Goal: Task Accomplishment & Management: Complete application form

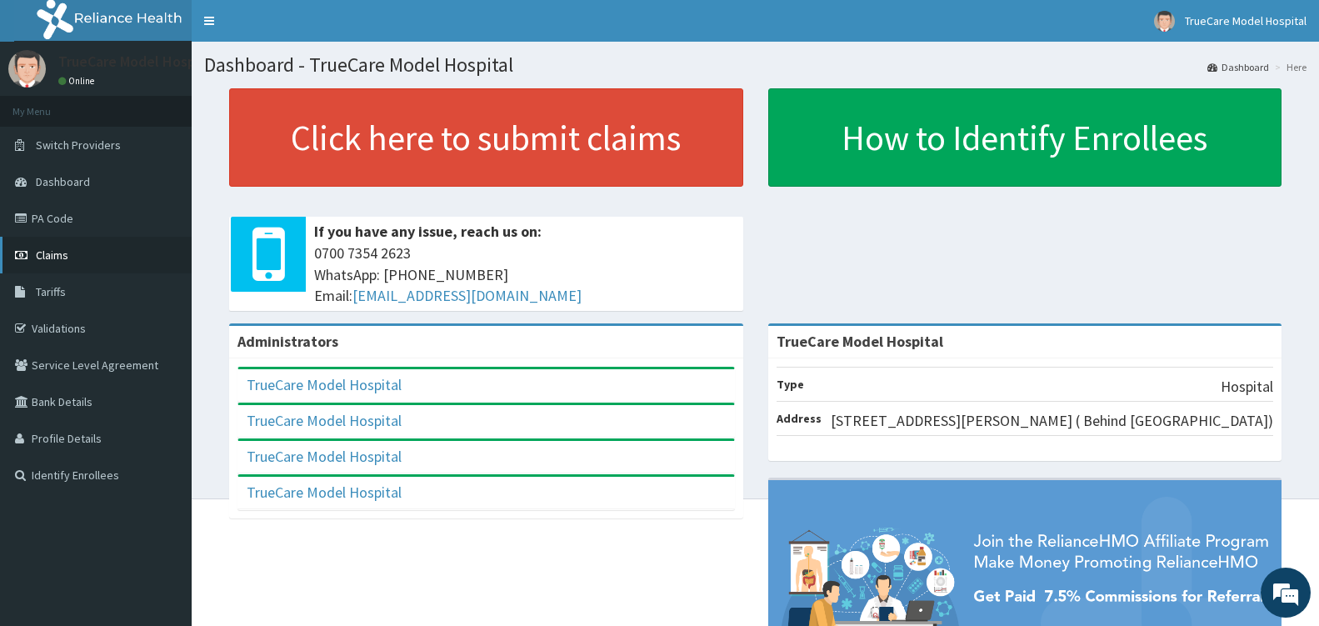
click at [58, 258] on span "Claims" at bounding box center [52, 255] width 33 height 15
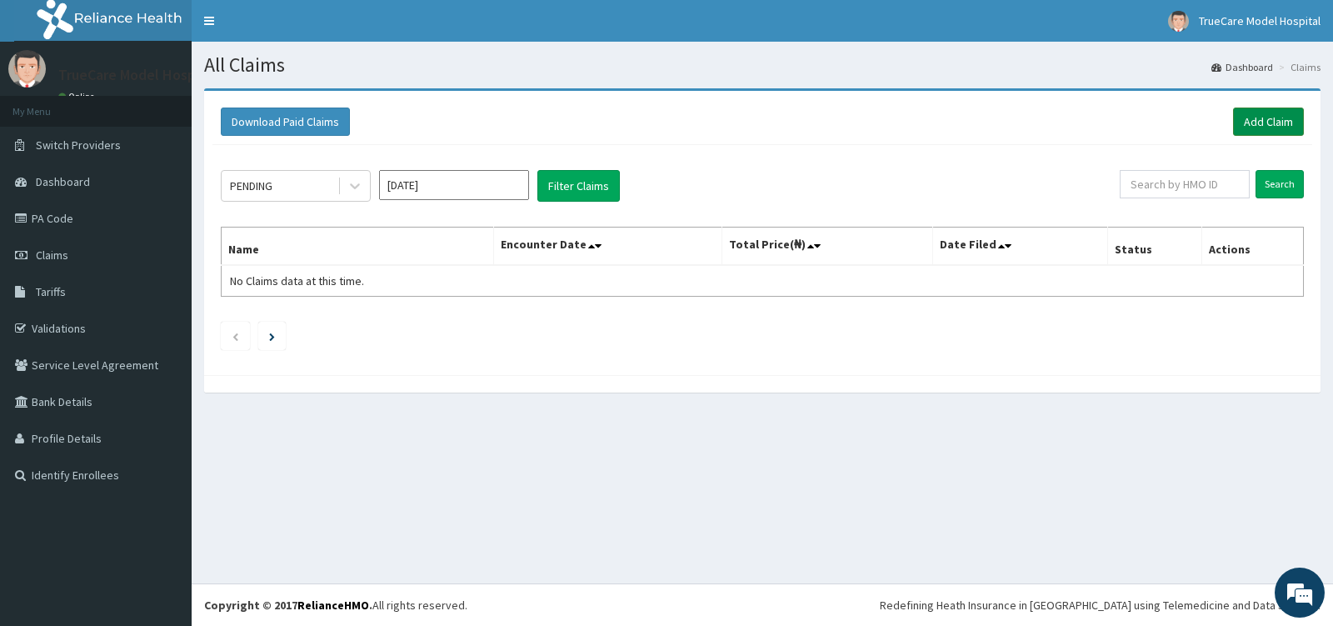
click at [1269, 122] on link "Add Claim" at bounding box center [1268, 122] width 71 height 28
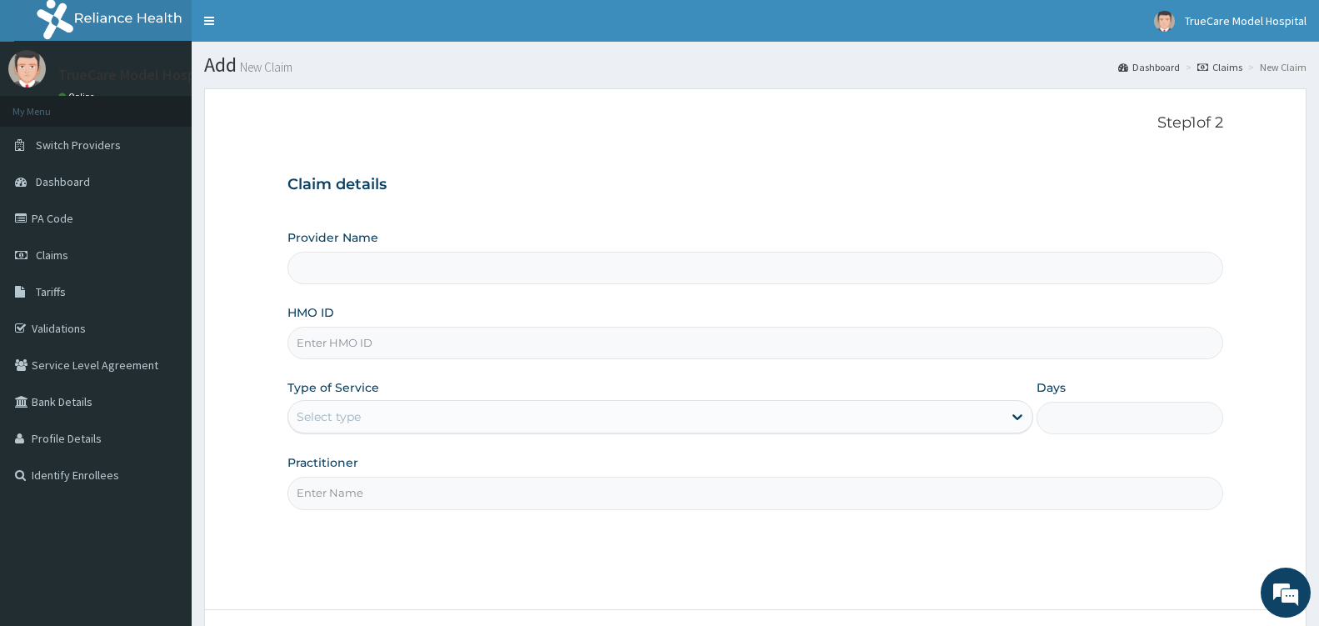
type input "TrueCare Model Hospital"
click at [534, 343] on input "HMO ID" at bounding box center [756, 343] width 936 height 33
type input "FIE/10028/B"
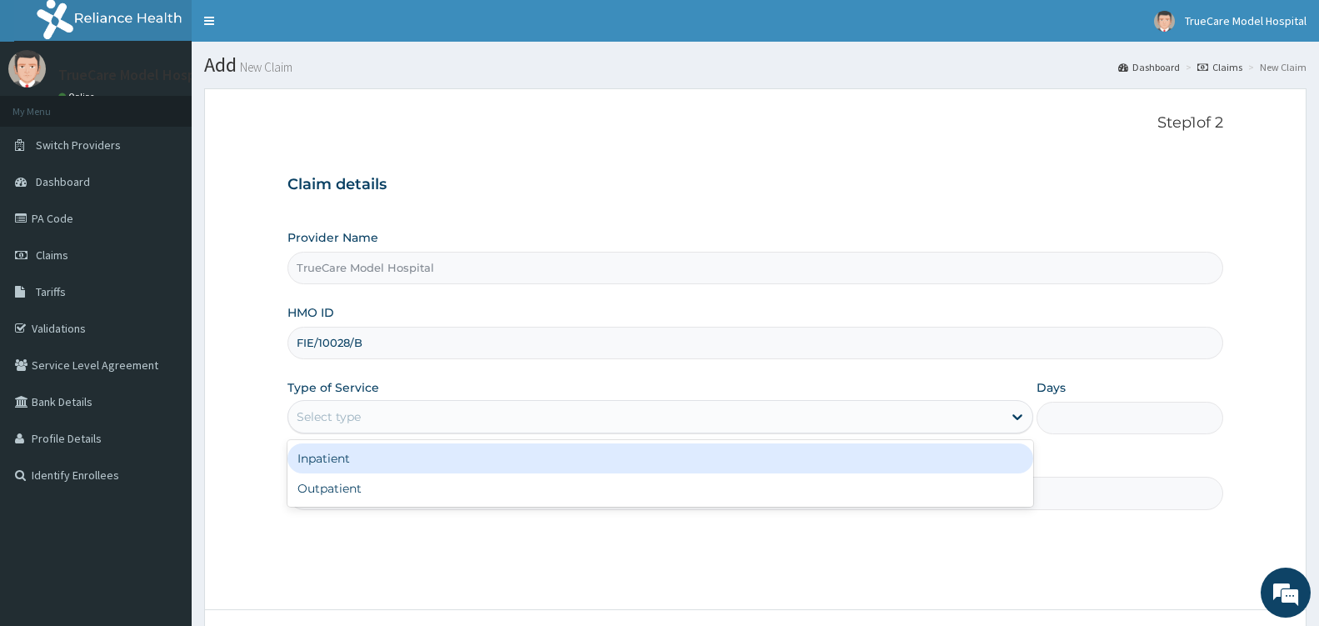
click at [491, 421] on div "Select type" at bounding box center [645, 416] width 714 height 27
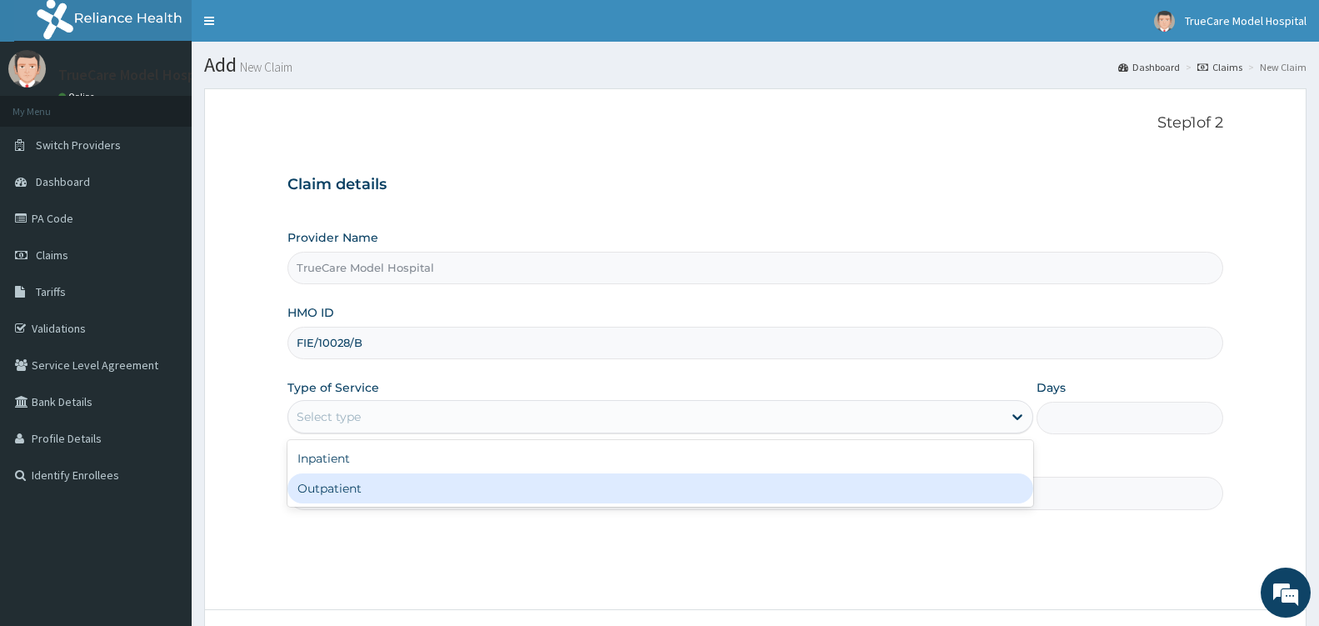
click at [410, 493] on div "Outpatient" at bounding box center [661, 488] width 746 height 30
type input "1"
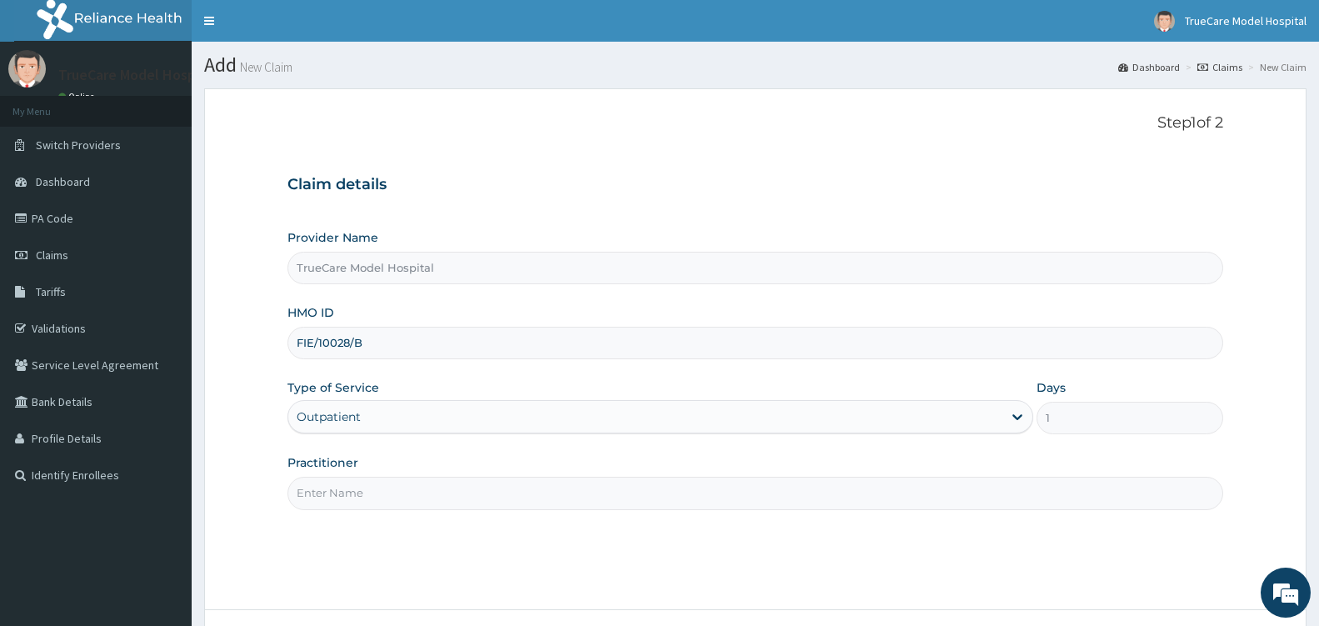
click at [782, 491] on input "Practitioner" at bounding box center [756, 493] width 936 height 33
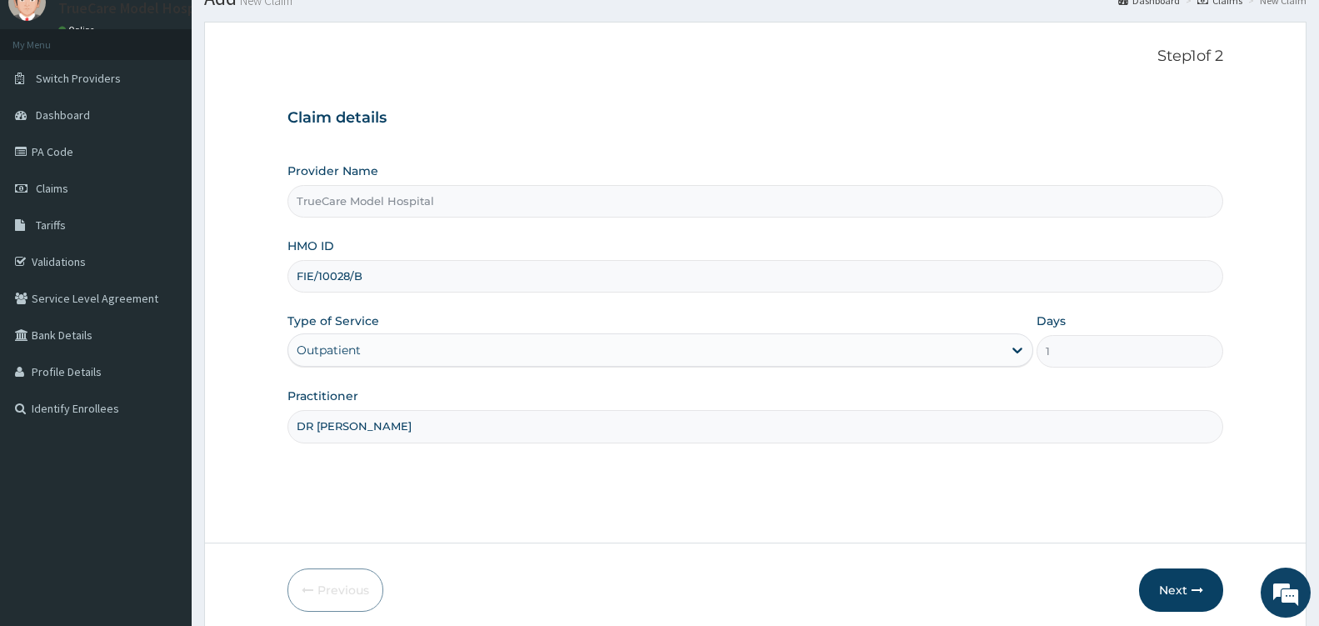
scroll to position [133, 0]
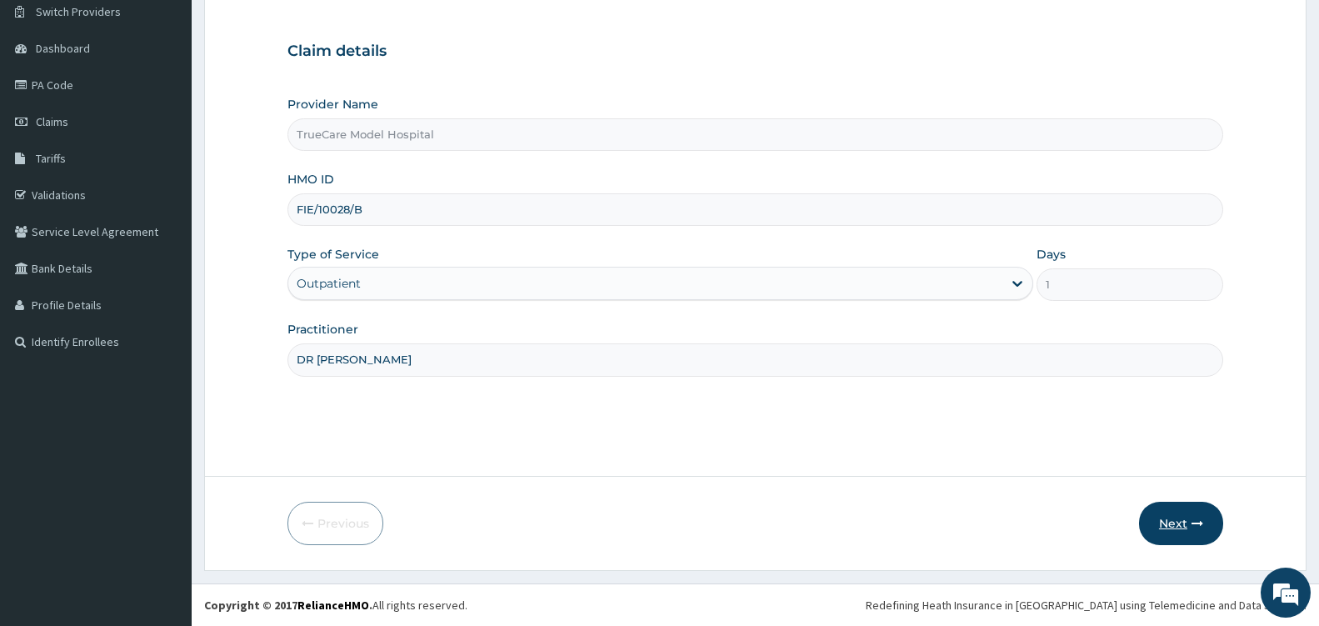
type input "DR [PERSON_NAME]"
click at [1166, 524] on button "Next" at bounding box center [1181, 523] width 84 height 43
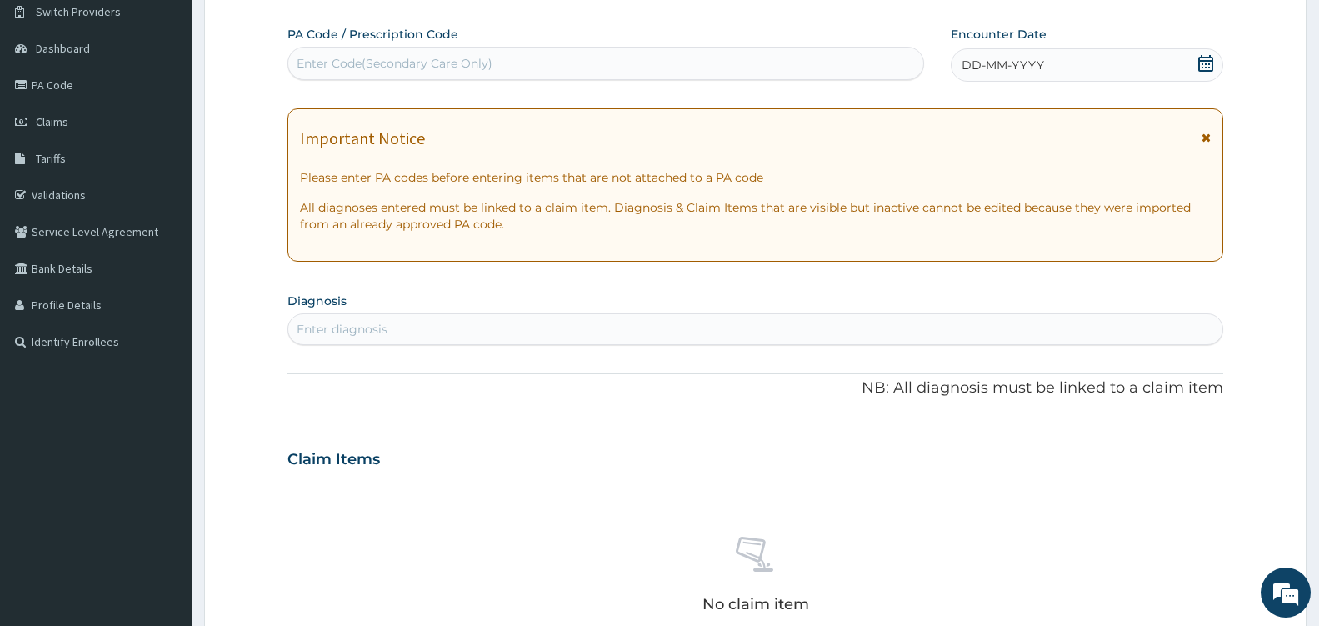
click at [1209, 63] on icon at bounding box center [1206, 63] width 17 height 17
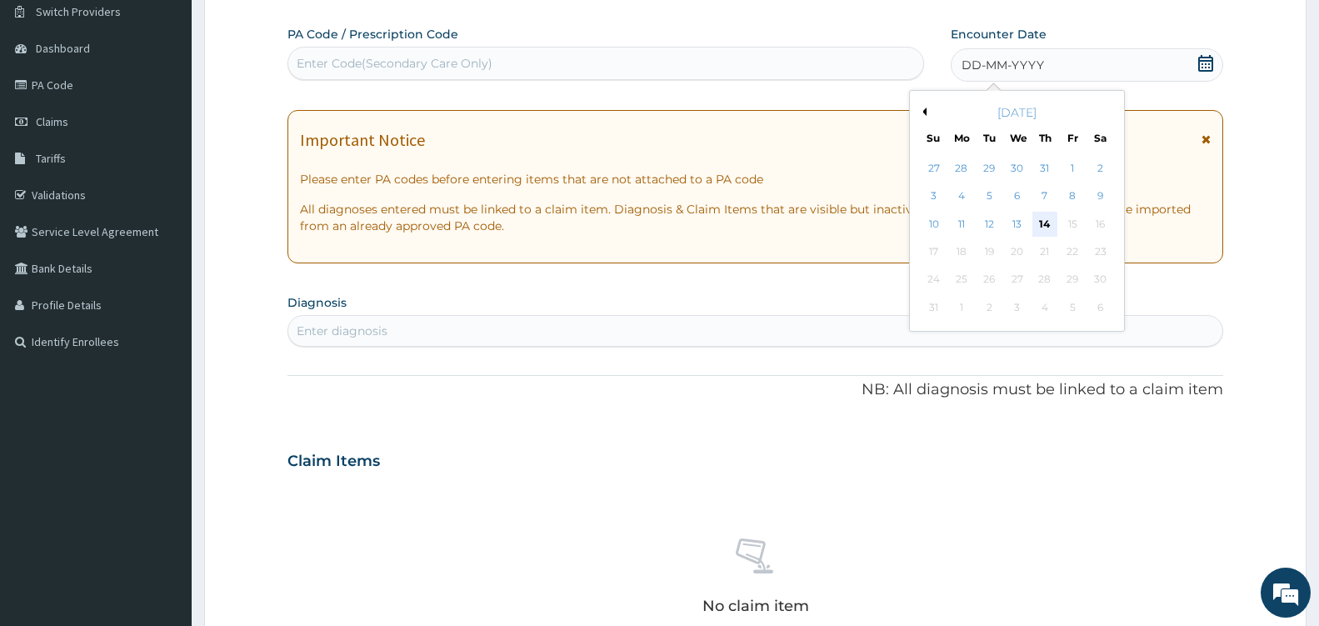
click at [1048, 225] on div "14" at bounding box center [1045, 224] width 25 height 25
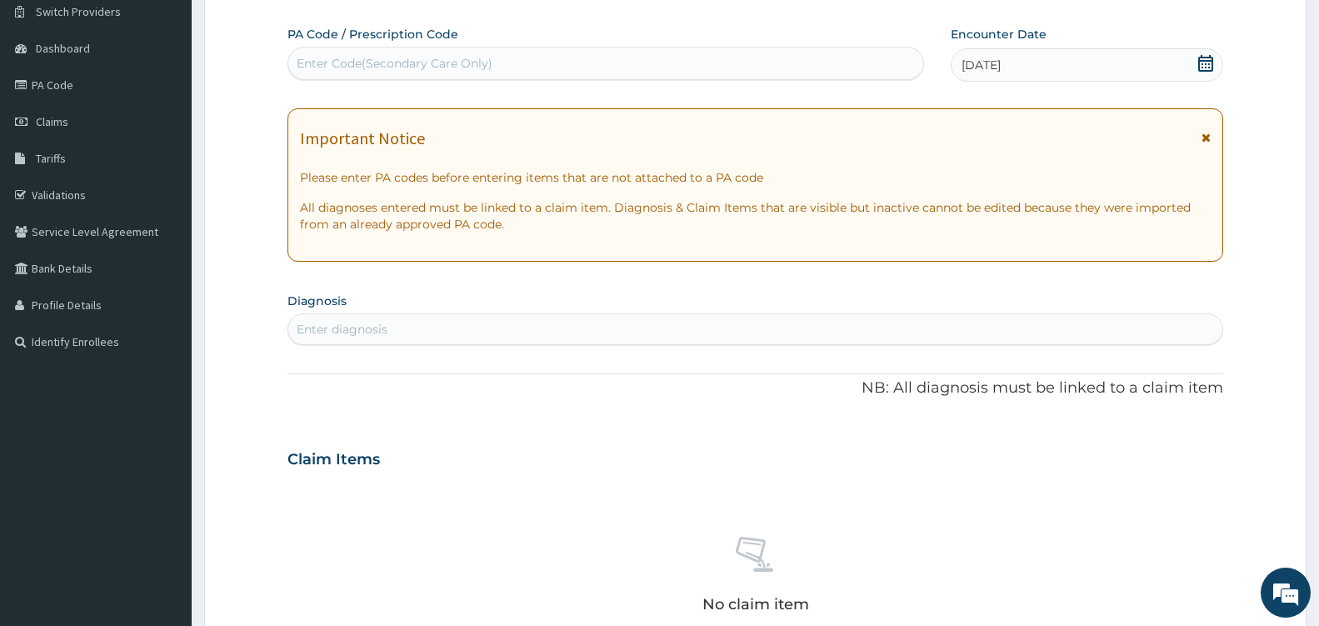
click at [422, 336] on div "Enter diagnosis" at bounding box center [755, 329] width 934 height 27
type input "[MEDICAL_DATA]"
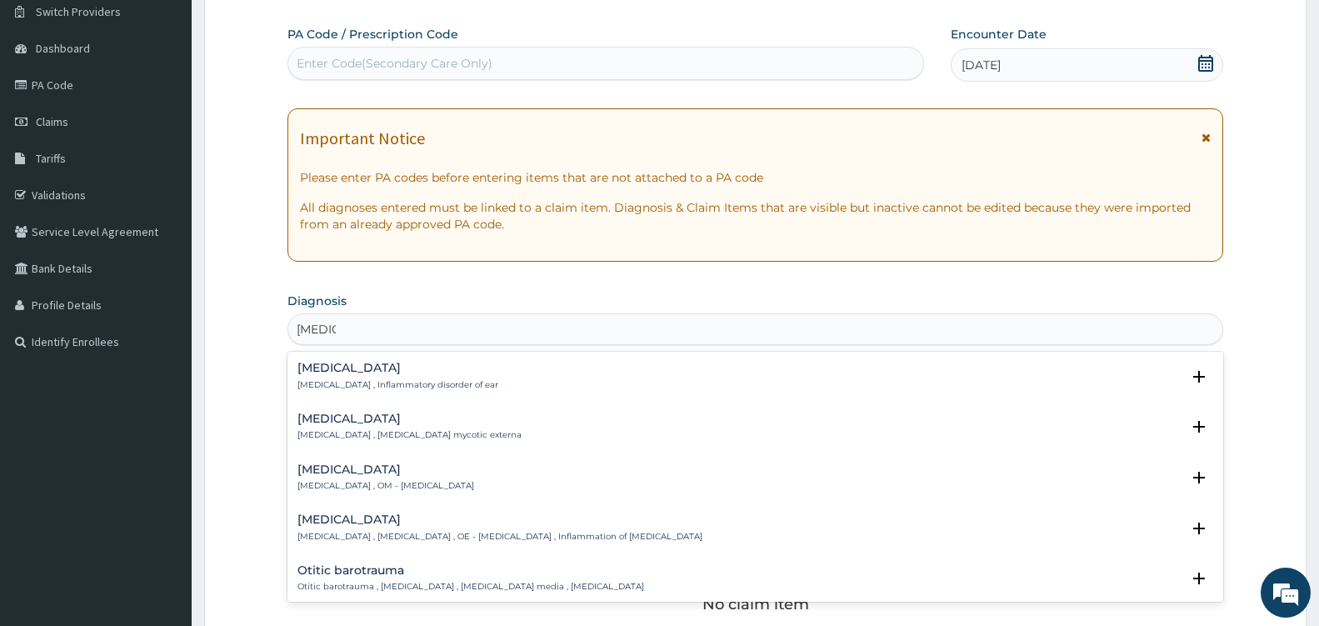
click at [397, 486] on p "[MEDICAL_DATA] , OM - [MEDICAL_DATA]" at bounding box center [386, 486] width 177 height 12
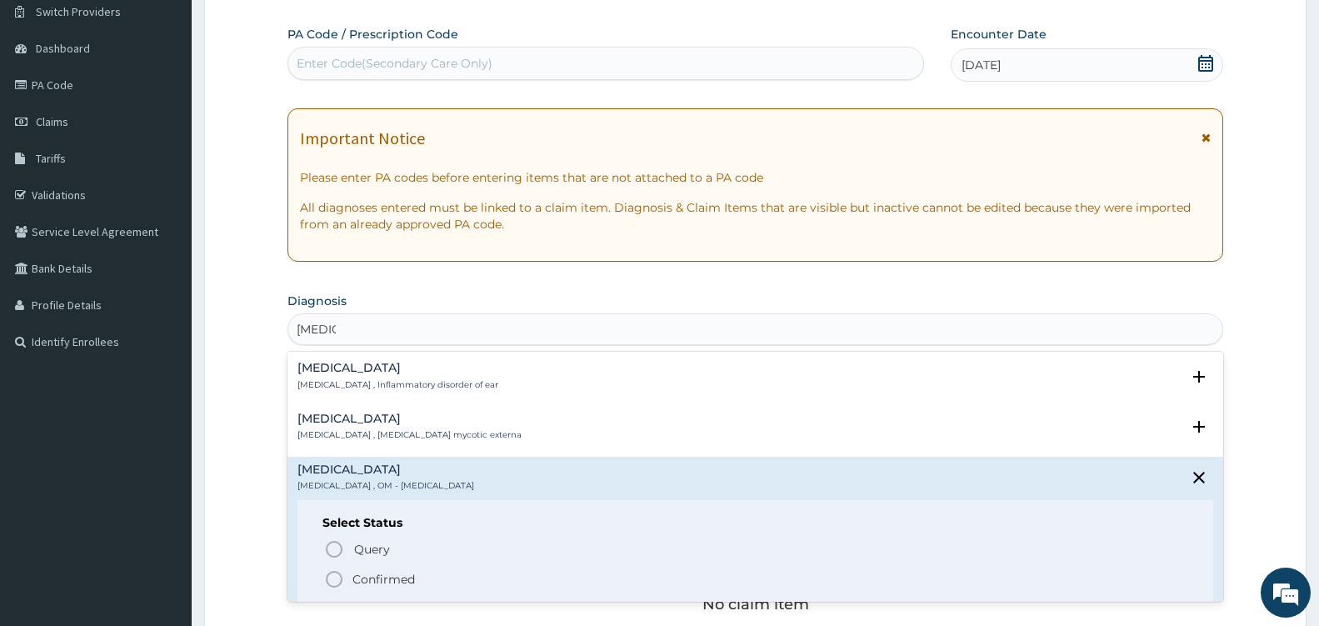
click at [334, 574] on icon "status option filled" at bounding box center [334, 579] width 20 height 20
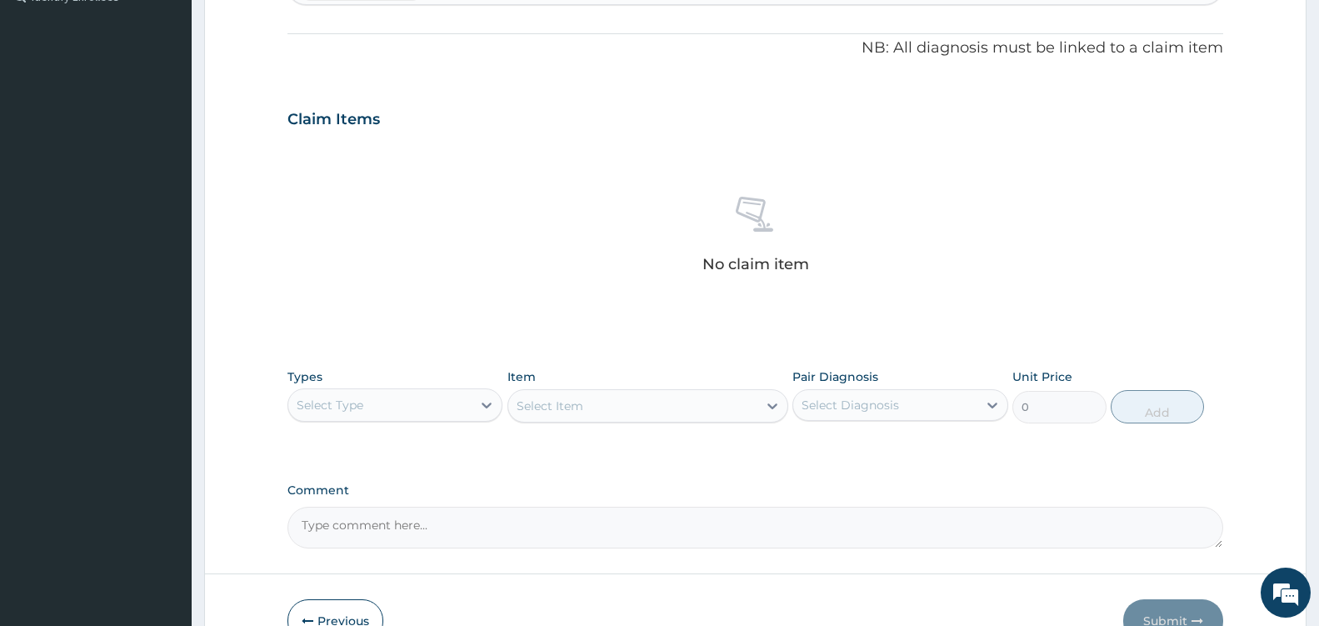
scroll to position [522, 0]
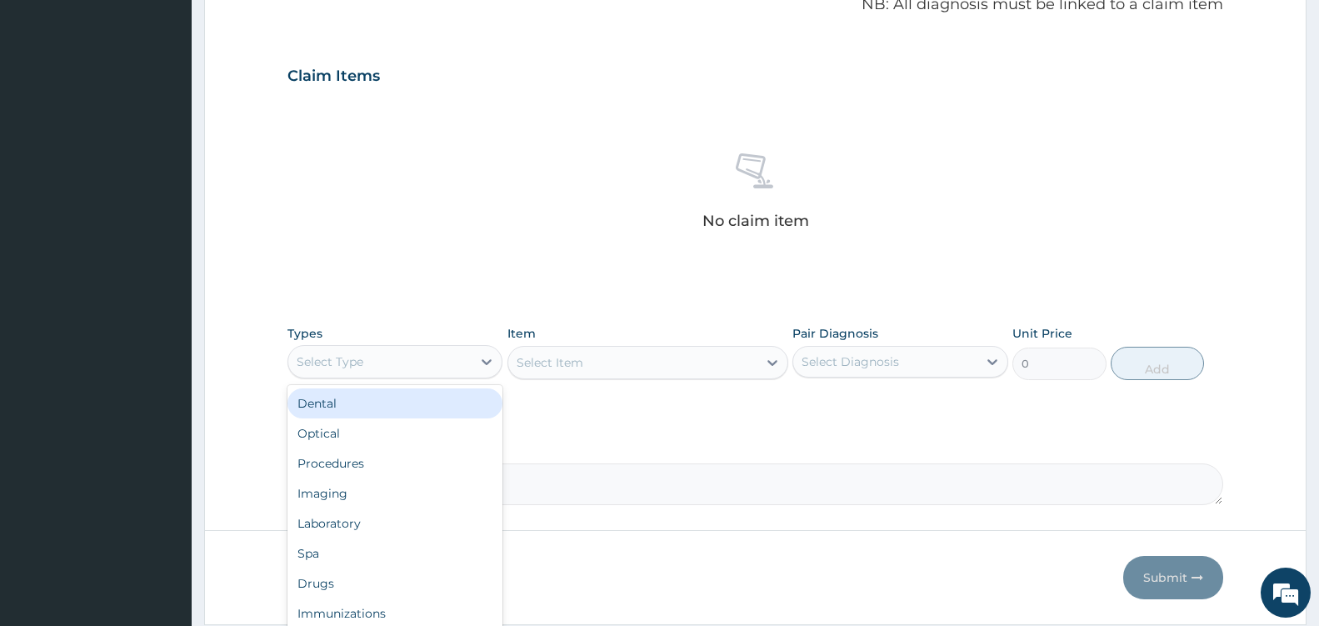
click at [461, 359] on div "Select Type" at bounding box center [379, 361] width 183 height 27
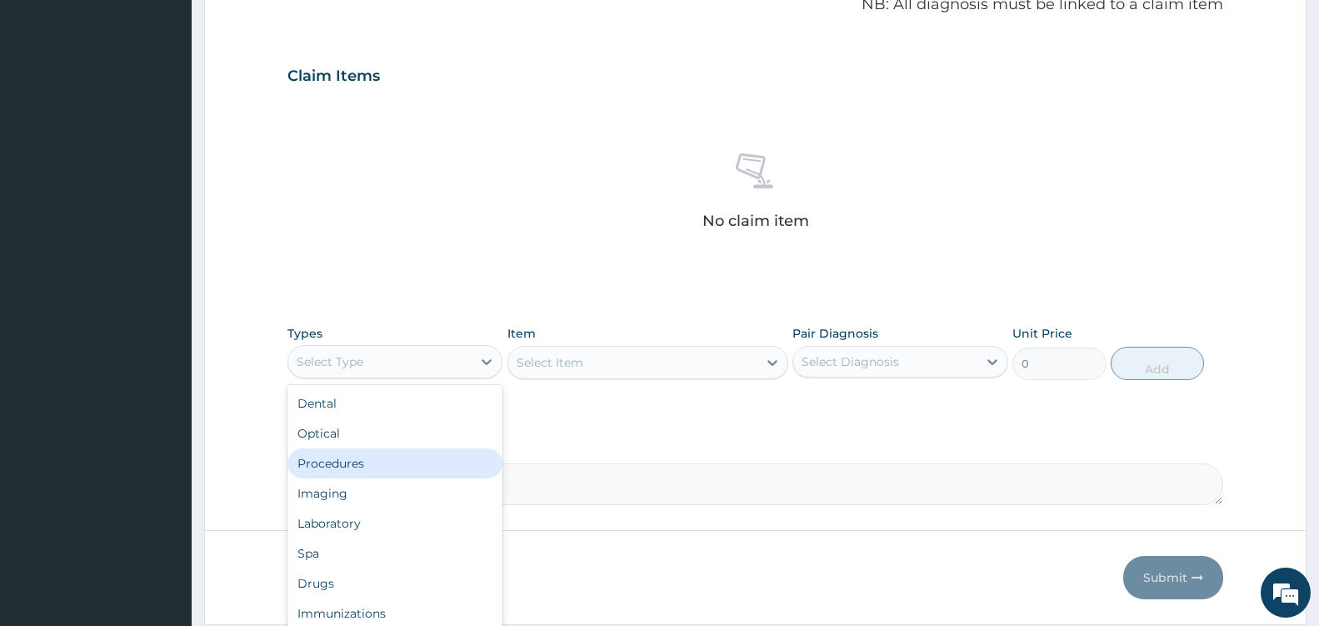
click at [373, 476] on div "Procedures" at bounding box center [395, 463] width 215 height 30
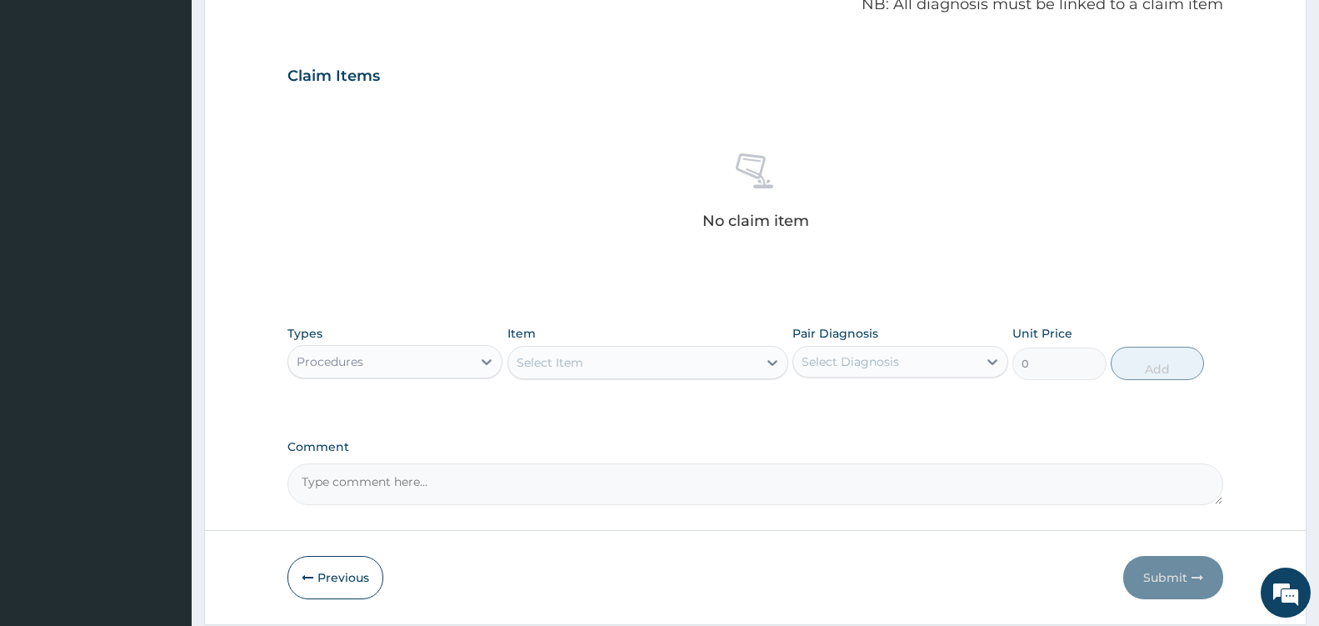
click at [766, 363] on icon at bounding box center [772, 362] width 17 height 17
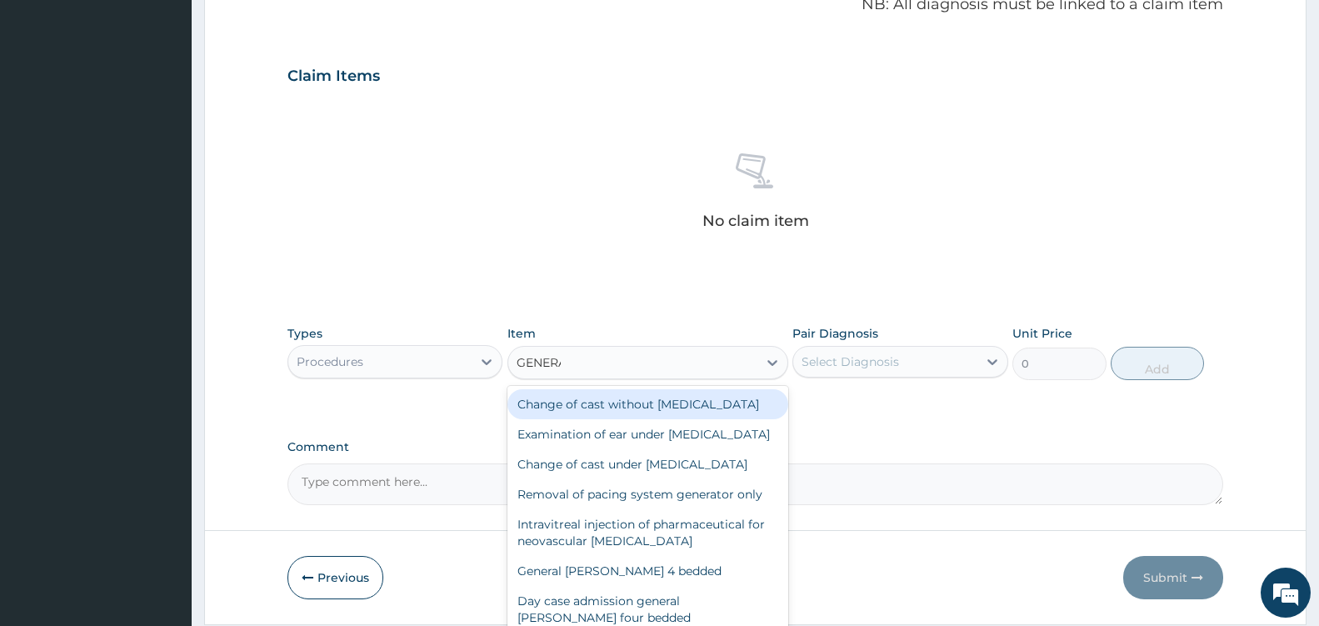
type input "GENERAL"
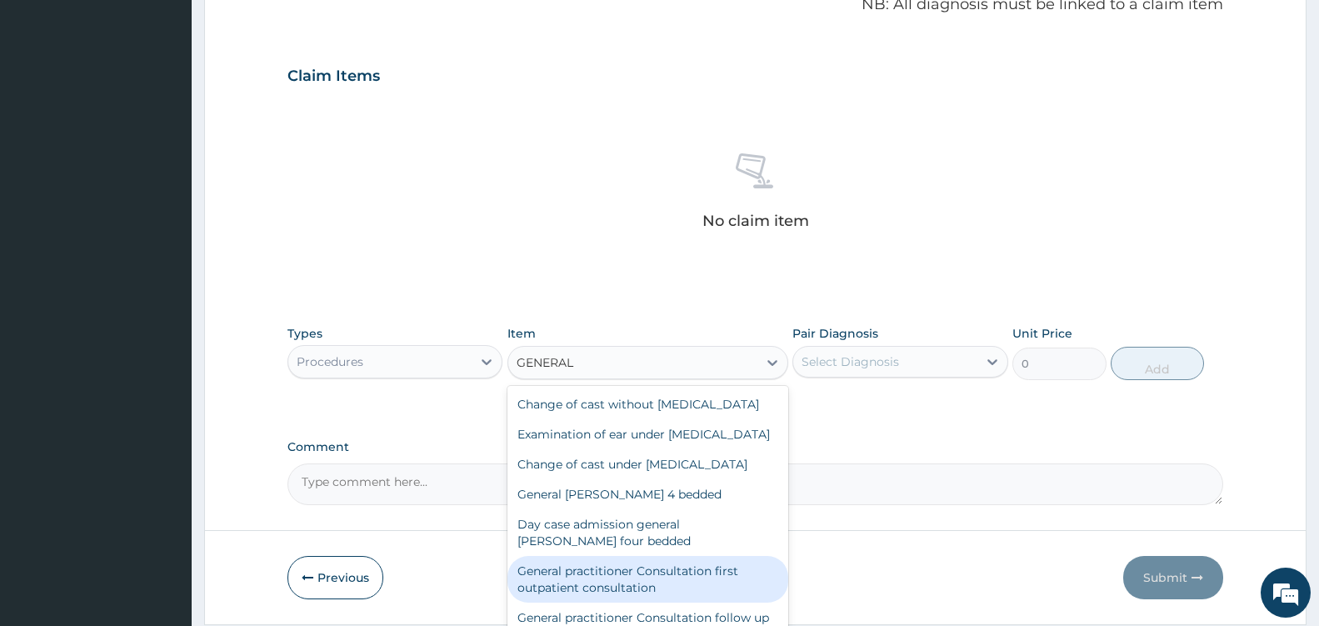
click at [684, 598] on div "General practitioner Consultation first outpatient consultation" at bounding box center [648, 579] width 281 height 47
type input "3600"
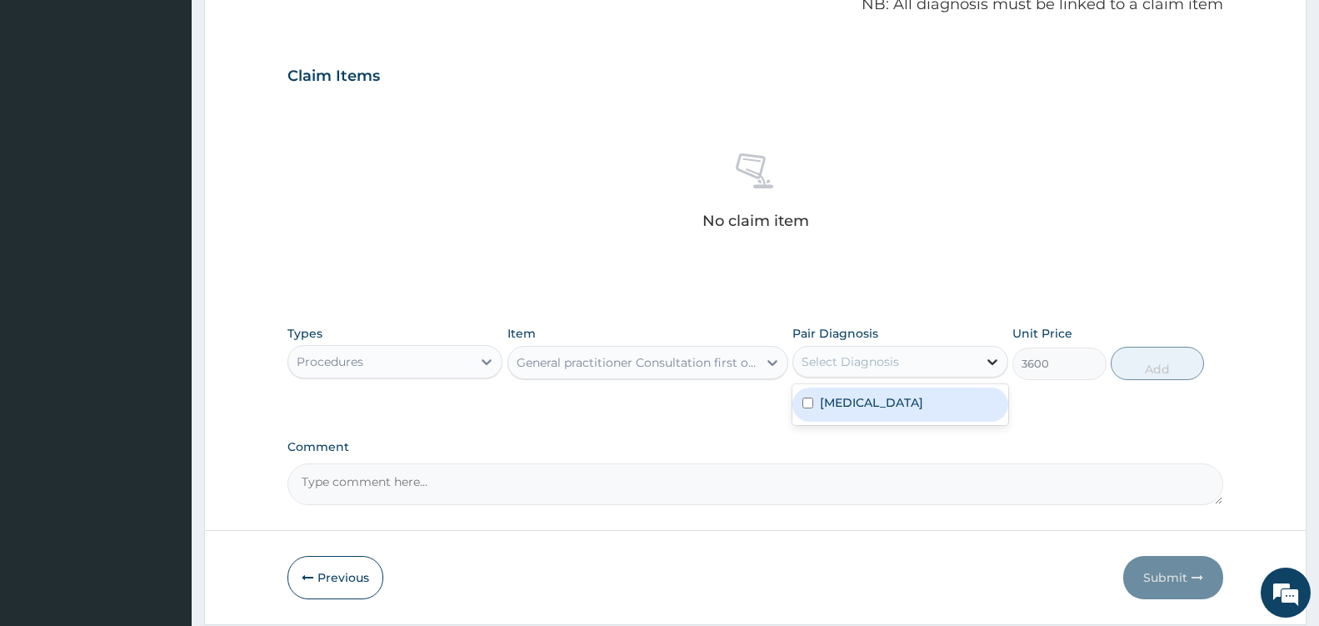
click at [990, 362] on icon at bounding box center [993, 362] width 10 height 6
click at [944, 406] on div "[MEDICAL_DATA]" at bounding box center [900, 405] width 215 height 34
checkbox input "true"
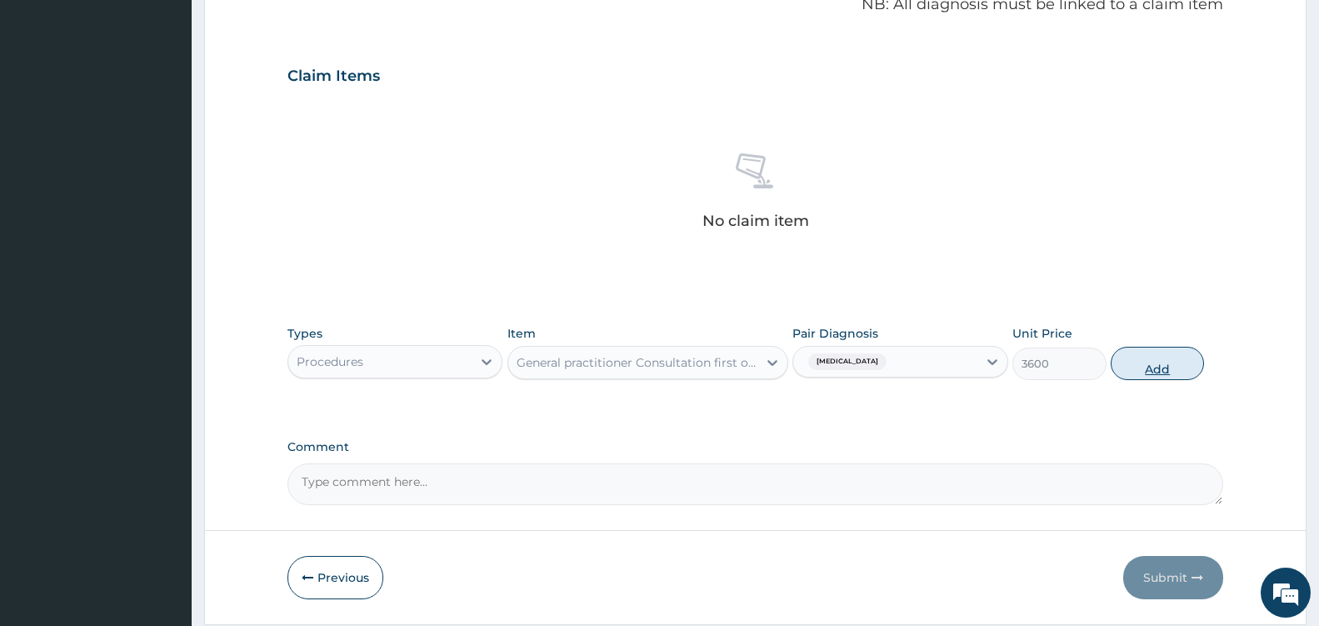
click at [1159, 374] on button "Add" at bounding box center [1157, 363] width 93 height 33
type input "0"
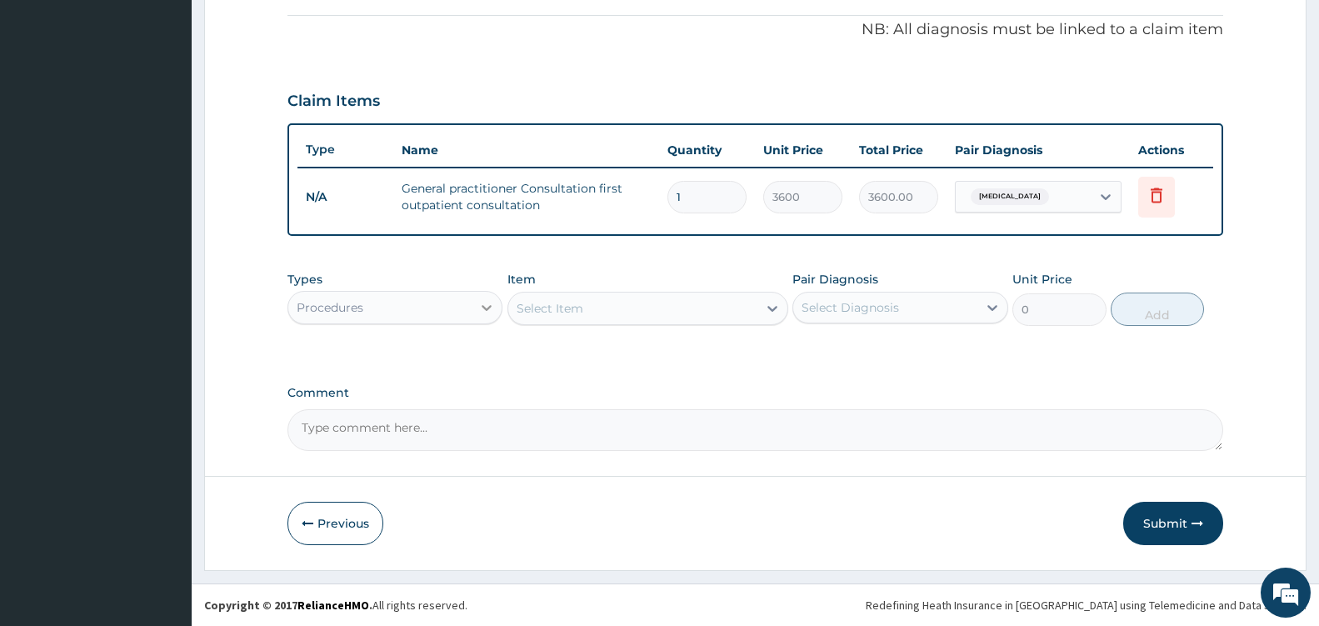
click at [480, 304] on icon at bounding box center [486, 307] width 17 height 17
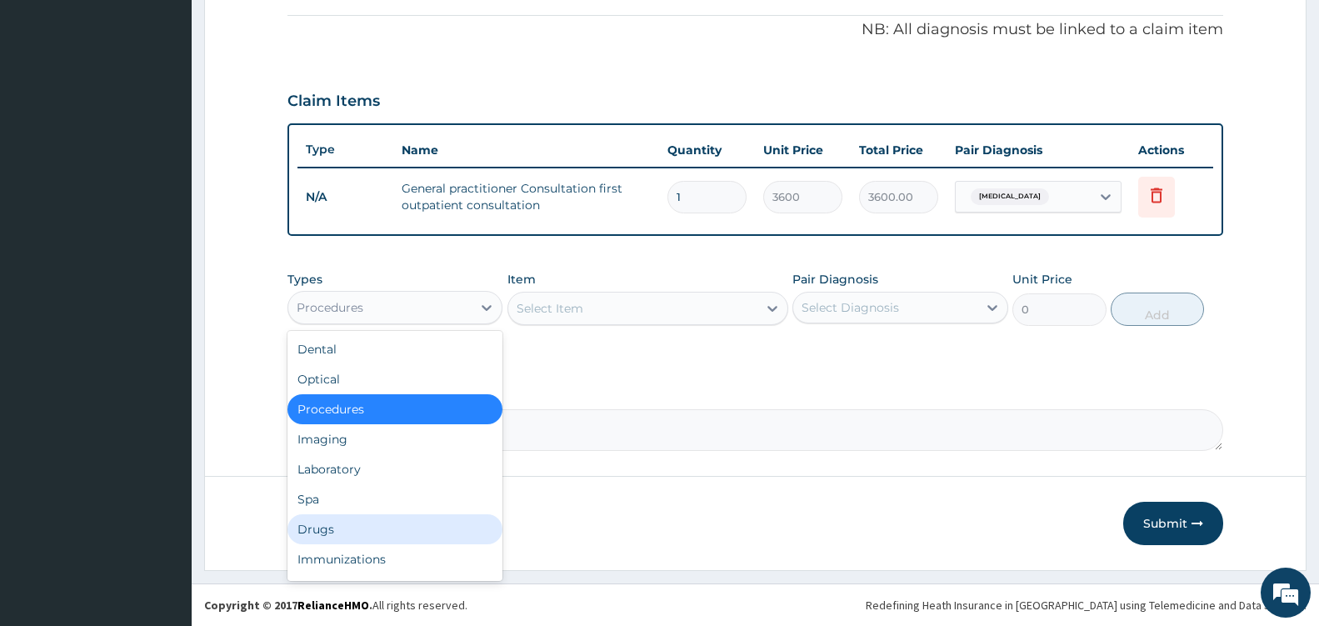
click at [337, 523] on div "Drugs" at bounding box center [395, 529] width 215 height 30
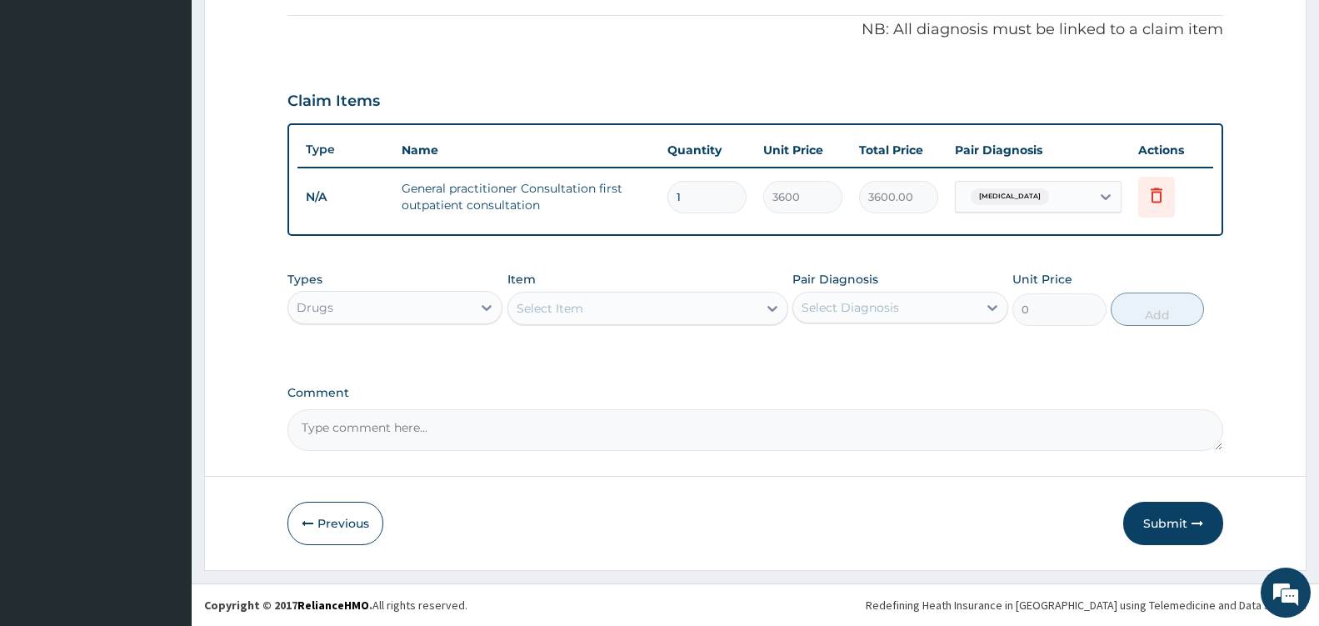
click at [770, 308] on icon at bounding box center [773, 309] width 10 height 6
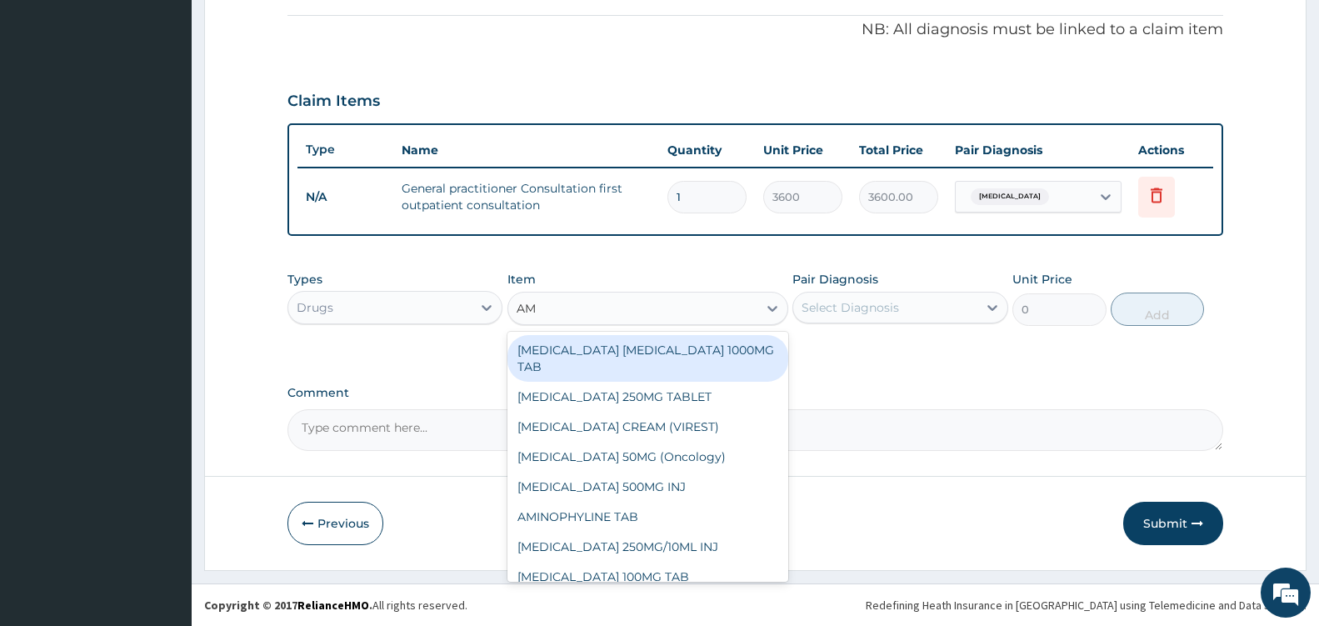
type input "AMO"
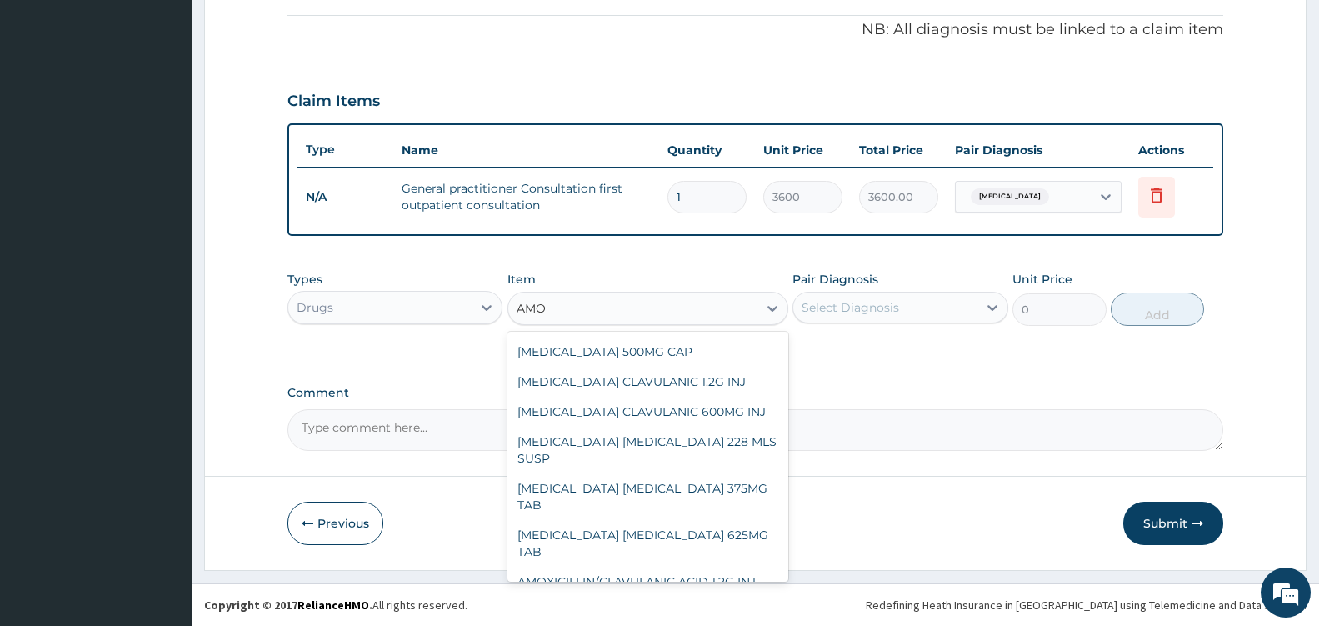
scroll to position [144, 0]
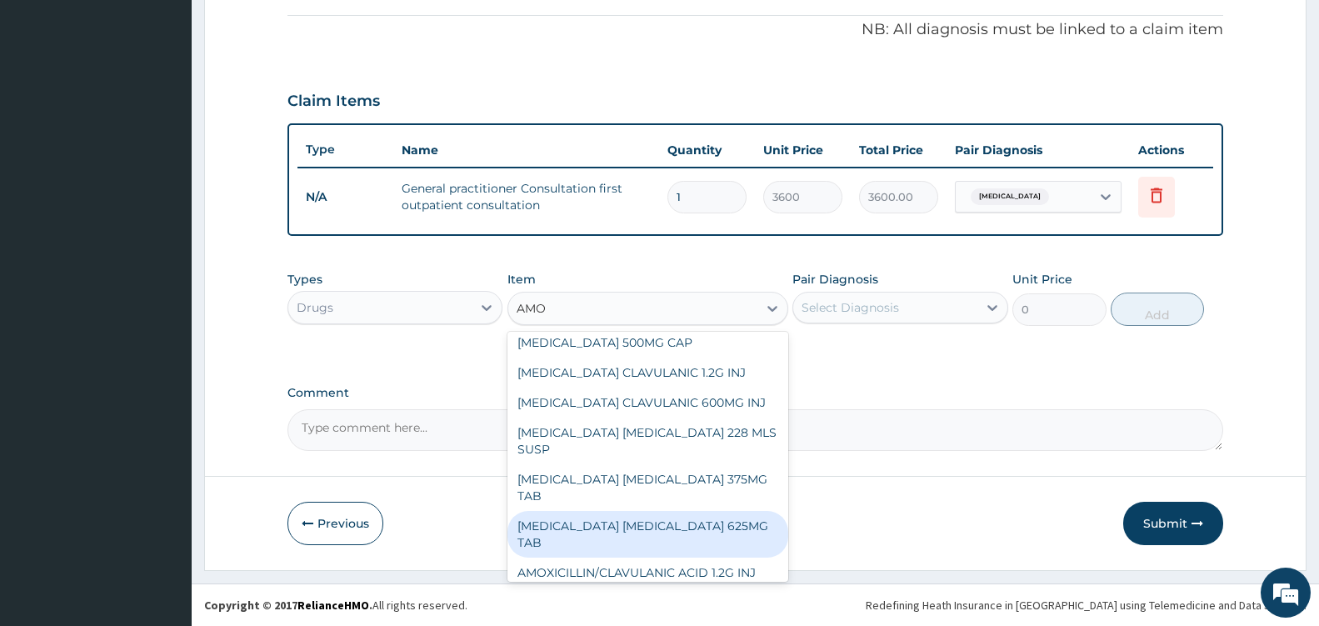
click at [738, 517] on div "[MEDICAL_DATA] [MEDICAL_DATA] 625MG TAB" at bounding box center [648, 534] width 281 height 47
type input "140.62503"
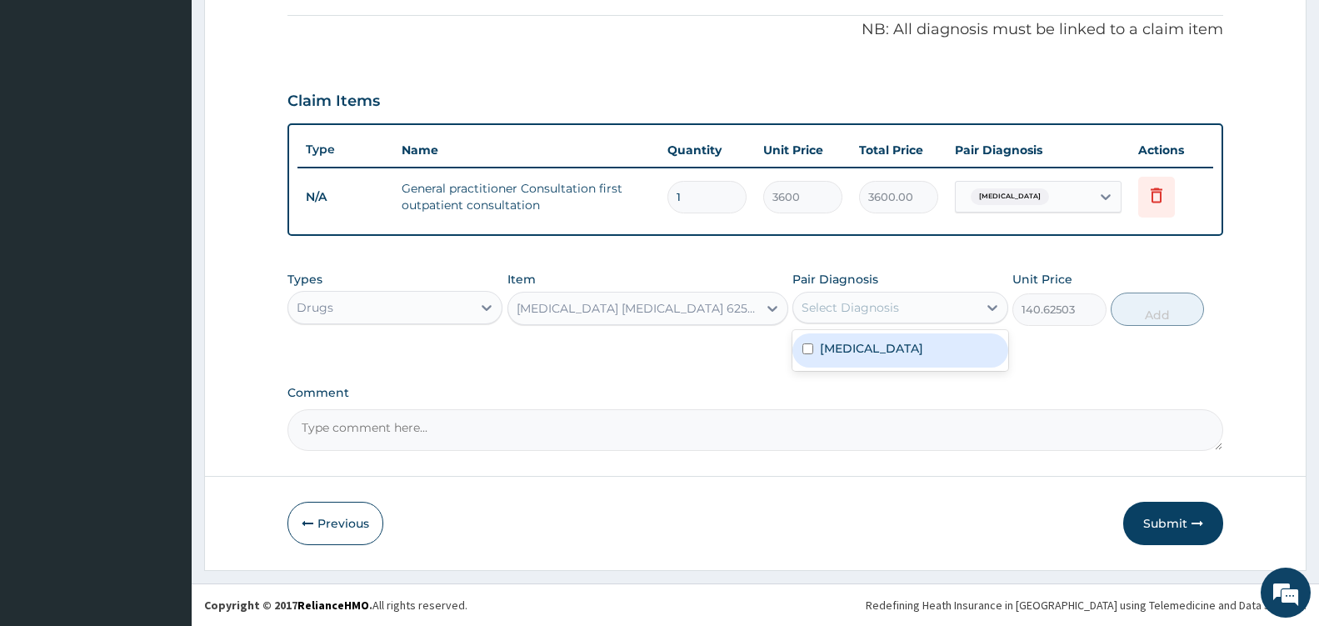
click at [973, 302] on div "Select Diagnosis" at bounding box center [884, 307] width 183 height 27
click at [901, 363] on div "[MEDICAL_DATA]" at bounding box center [900, 350] width 215 height 34
checkbox input "true"
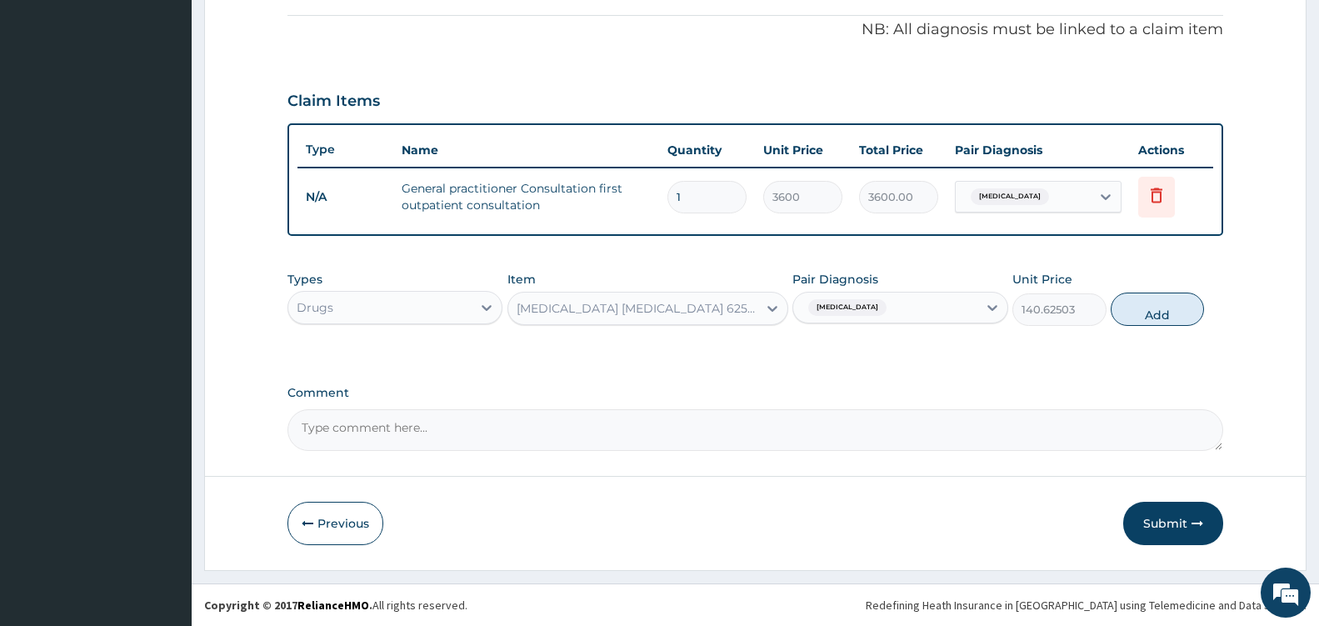
click at [1138, 327] on div "Types Drugs Item [MEDICAL_DATA] [MEDICAL_DATA] 625MG TAB Pair Diagnosis [MEDICA…" at bounding box center [756, 299] width 936 height 72
click at [1157, 312] on button "Add" at bounding box center [1157, 309] width 93 height 33
type input "0"
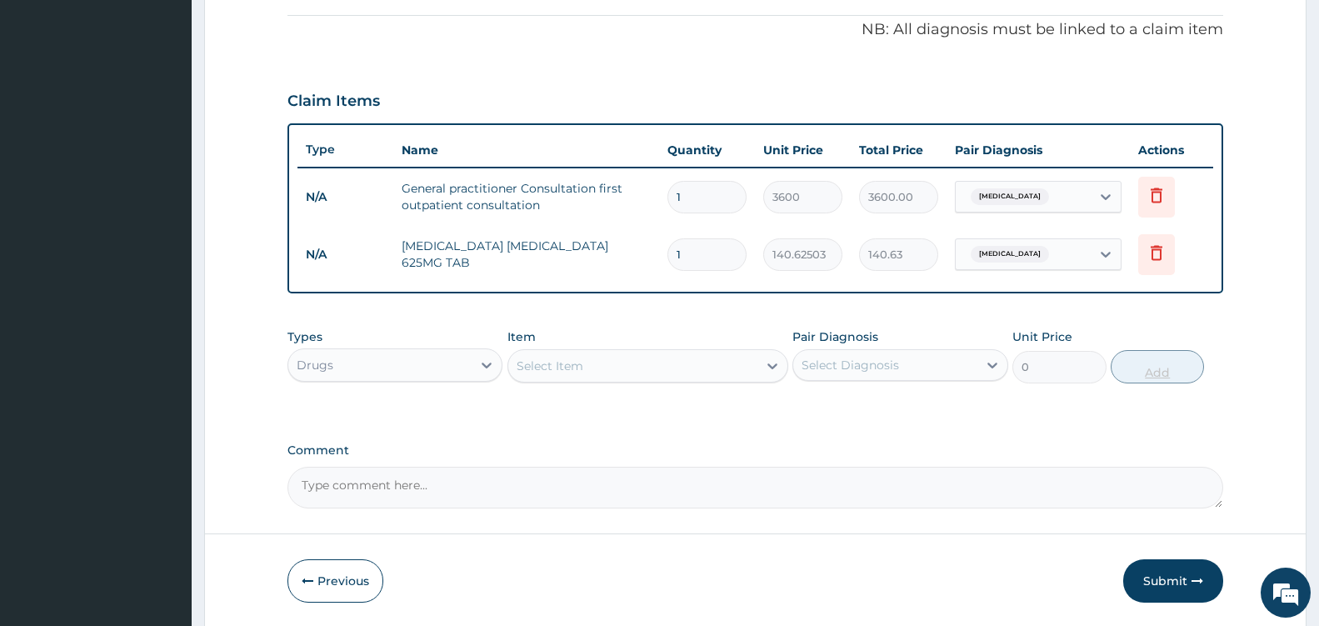
type input "14"
type input "1968.75"
type input "14"
click at [764, 364] on icon at bounding box center [772, 366] width 17 height 17
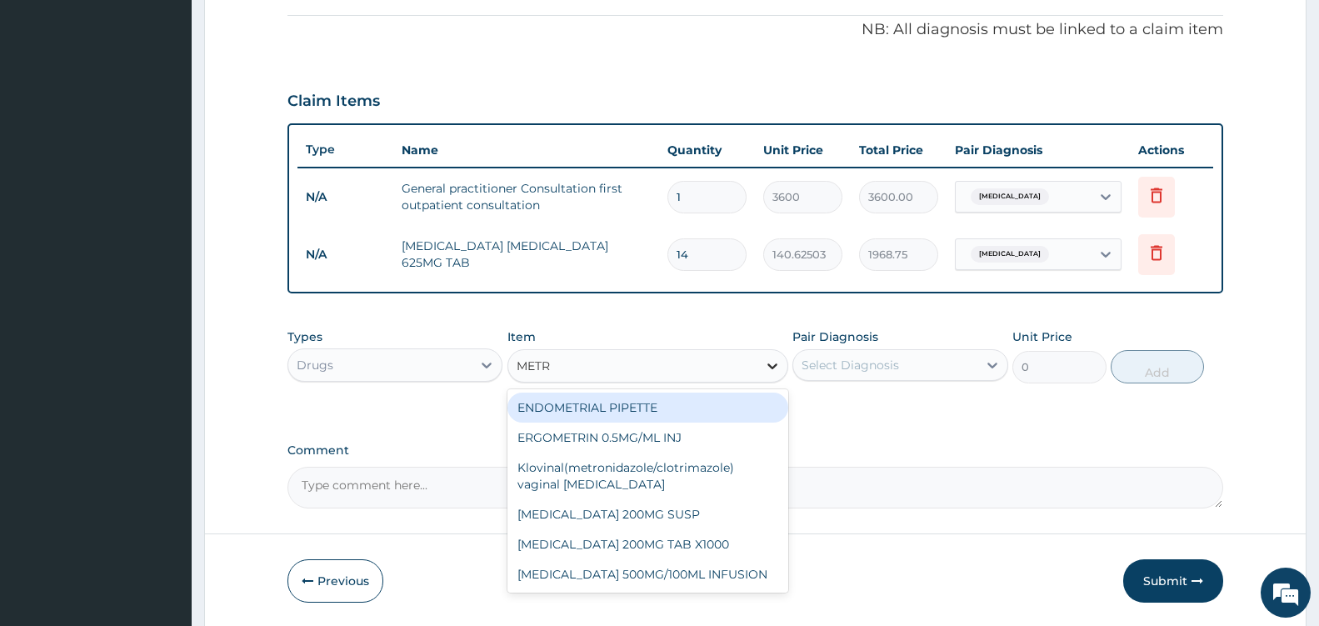
type input "METRO"
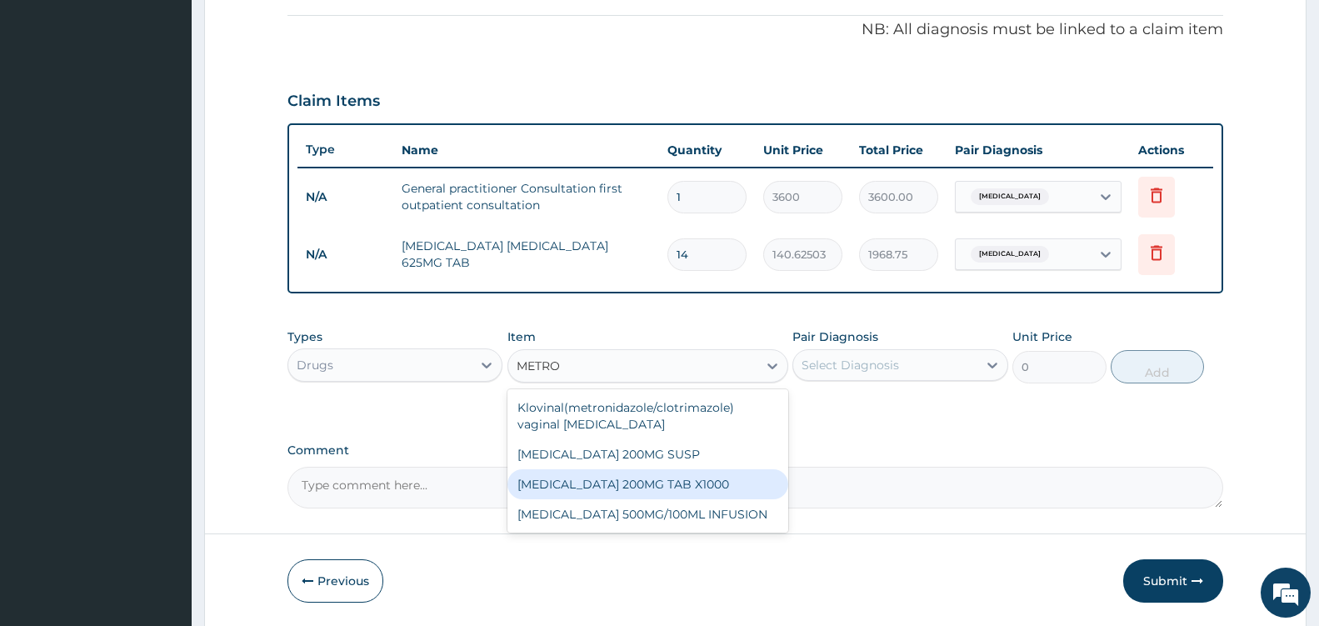
click at [696, 475] on div "[MEDICAL_DATA] 200MG TAB X1000" at bounding box center [648, 484] width 281 height 30
type input "52.5"
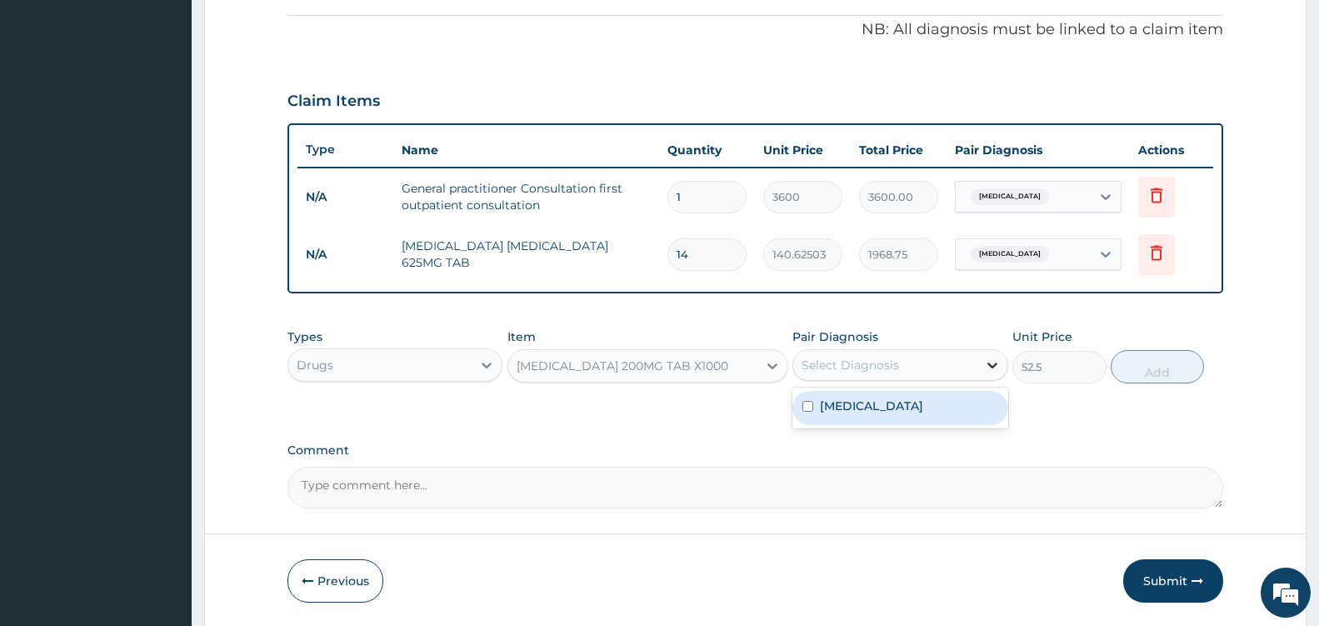
click at [988, 361] on icon at bounding box center [992, 365] width 17 height 17
click at [902, 420] on div "[MEDICAL_DATA]" at bounding box center [900, 408] width 215 height 34
checkbox input "true"
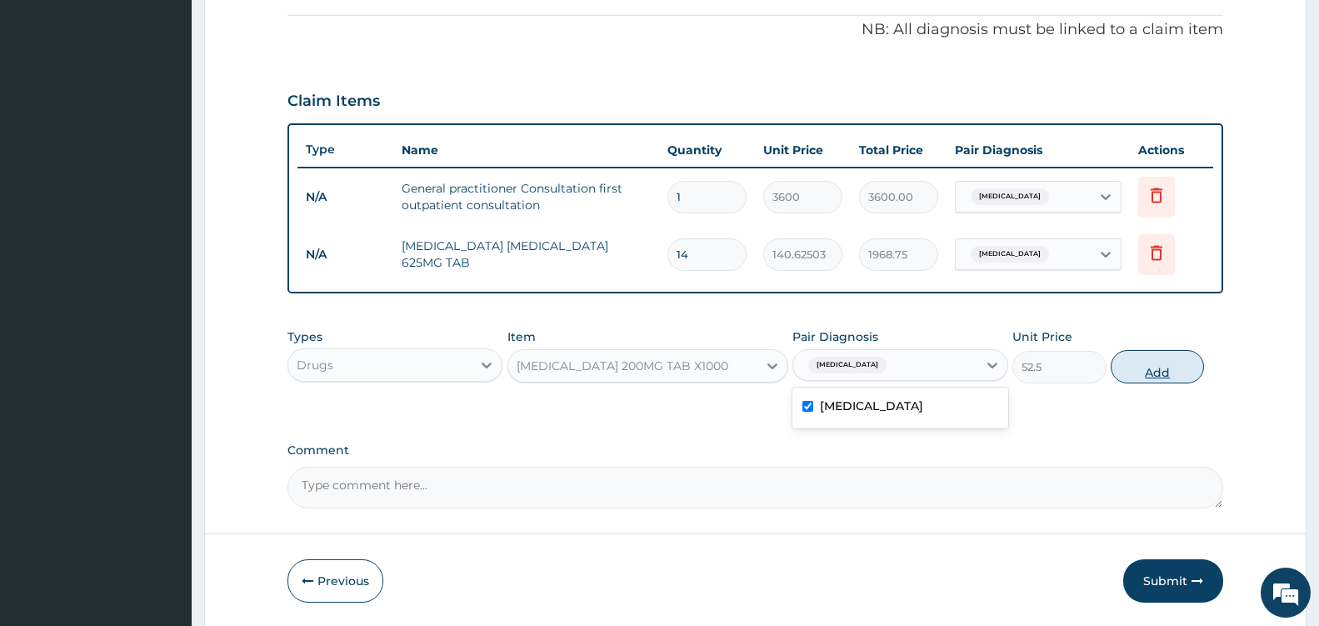
click at [1166, 373] on button "Add" at bounding box center [1157, 366] width 93 height 33
type input "0"
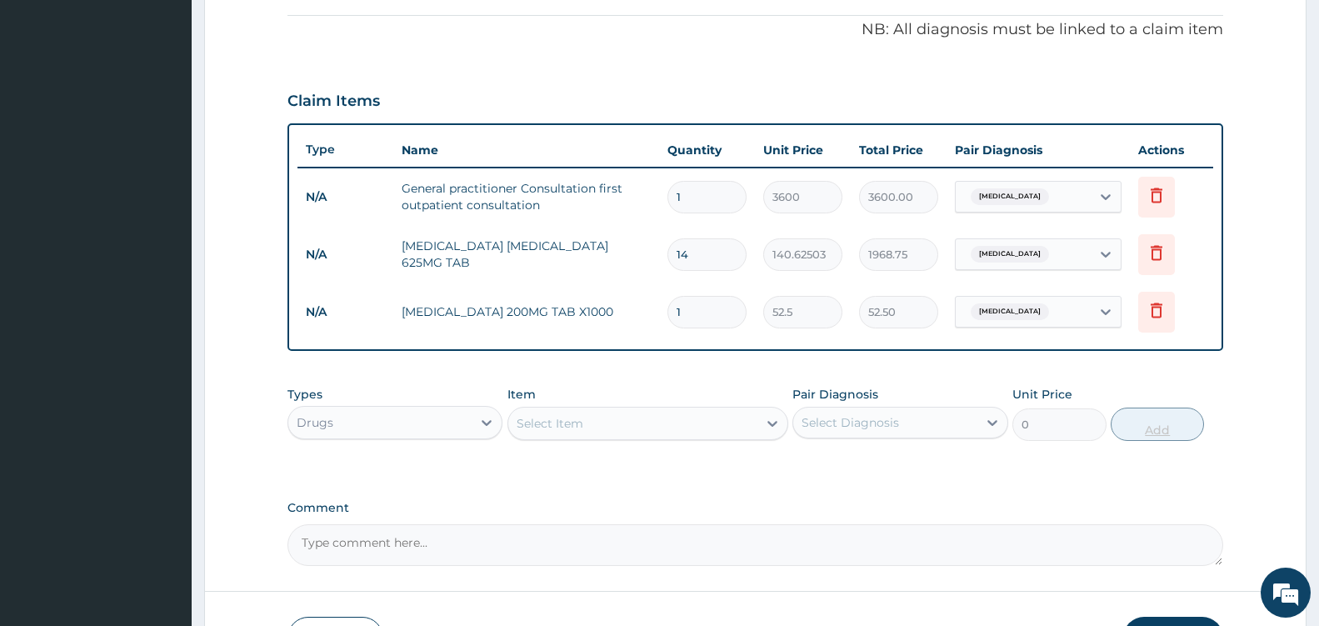
type input "0.00"
type input "3"
type input "157.50"
type input "30"
type input "1575.00"
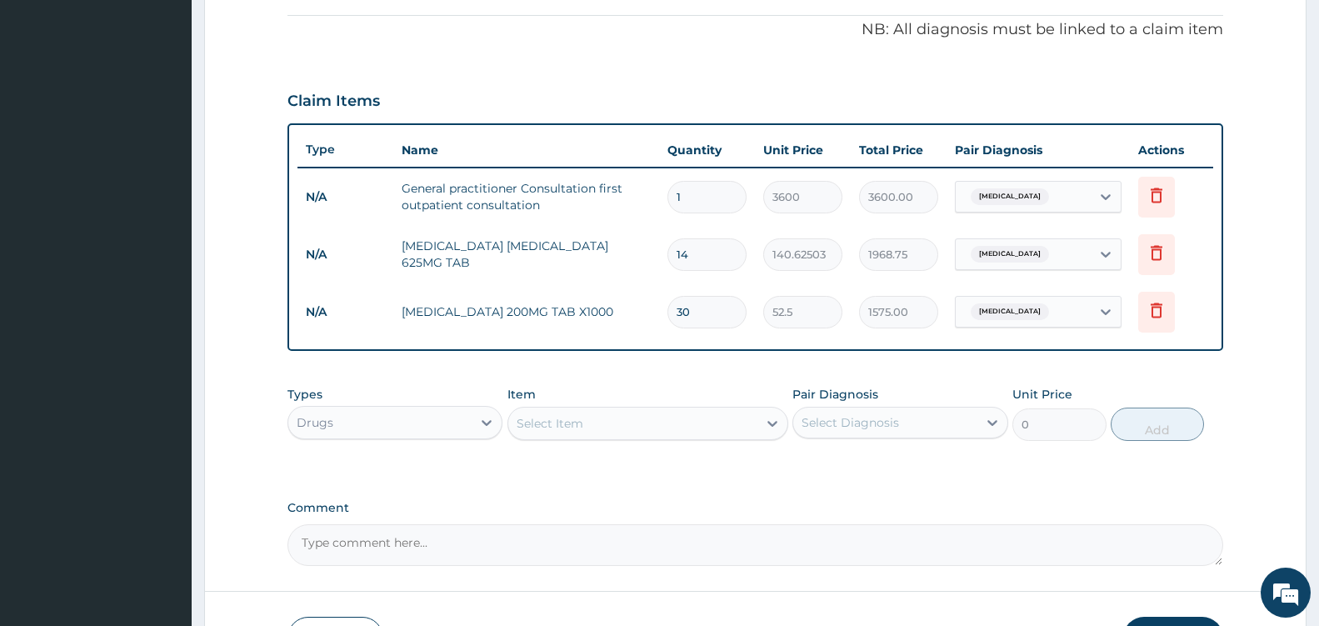
type input "30"
click at [755, 419] on div "Select Item" at bounding box center [632, 423] width 249 height 27
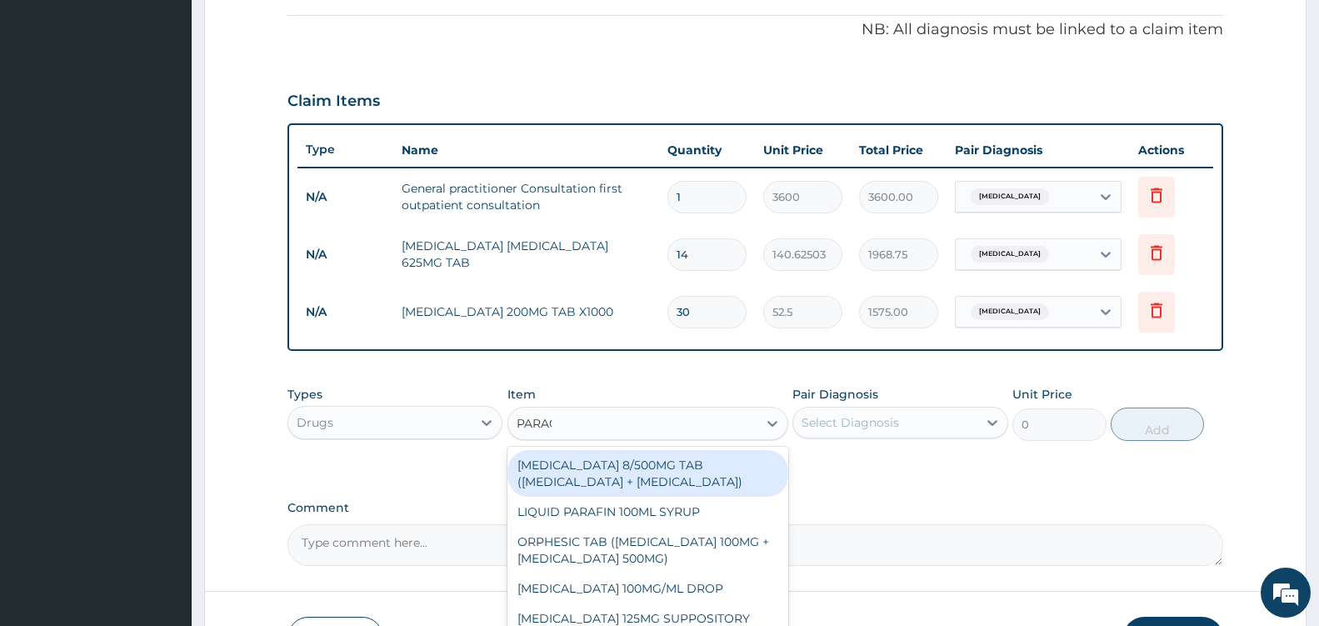
type input "PARACE"
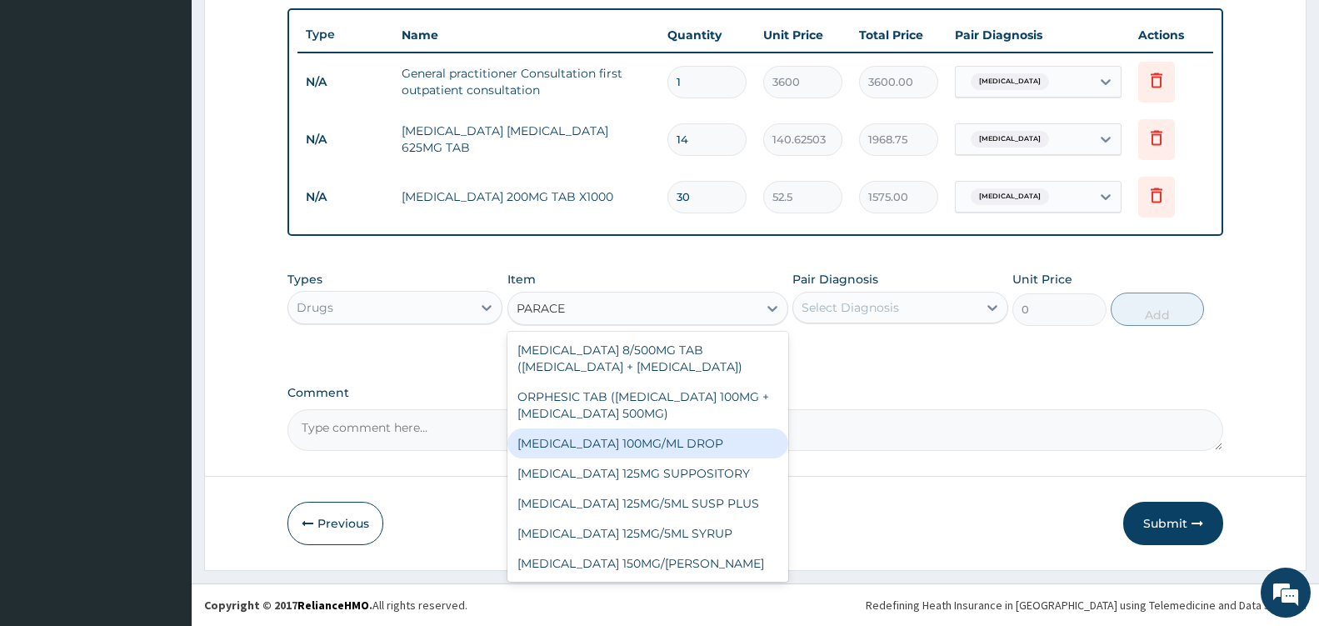
scroll to position [90, 0]
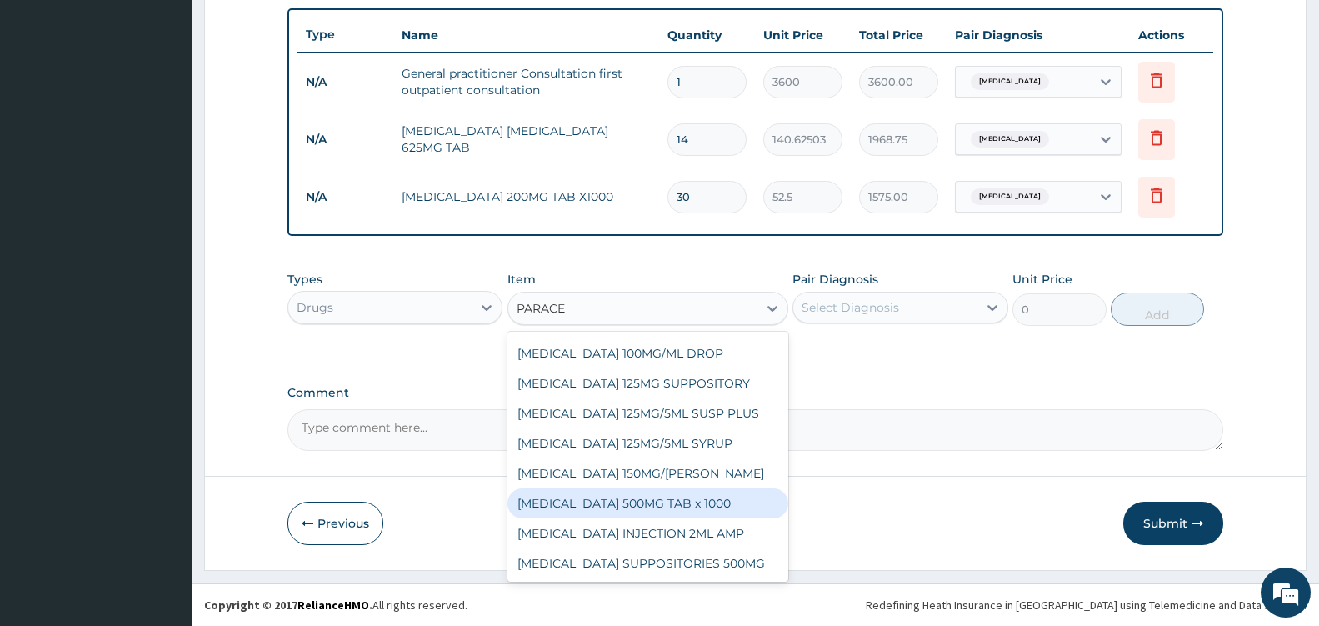
click at [686, 508] on div "[MEDICAL_DATA] 500MG TAB x 1000" at bounding box center [648, 503] width 281 height 30
type input "11.025"
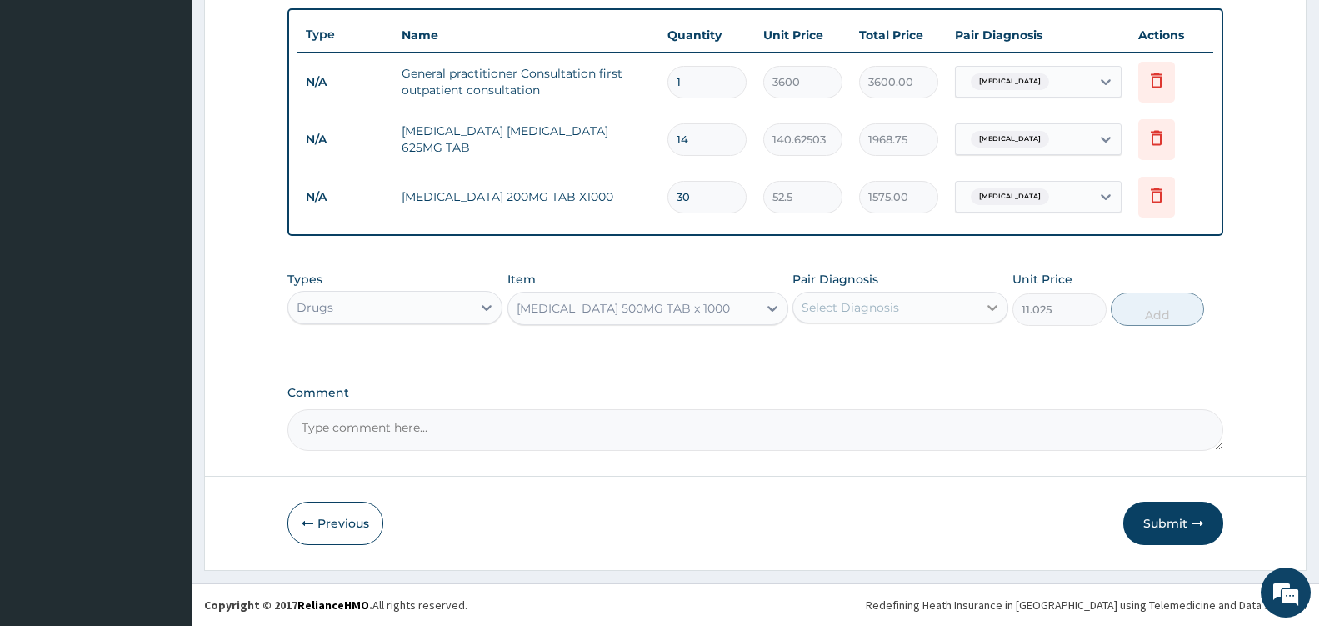
click at [988, 309] on icon at bounding box center [992, 307] width 17 height 17
click at [893, 347] on div "[MEDICAL_DATA]" at bounding box center [900, 350] width 215 height 34
checkbox input "true"
click at [1158, 308] on button "Add" at bounding box center [1157, 309] width 93 height 33
type input "0"
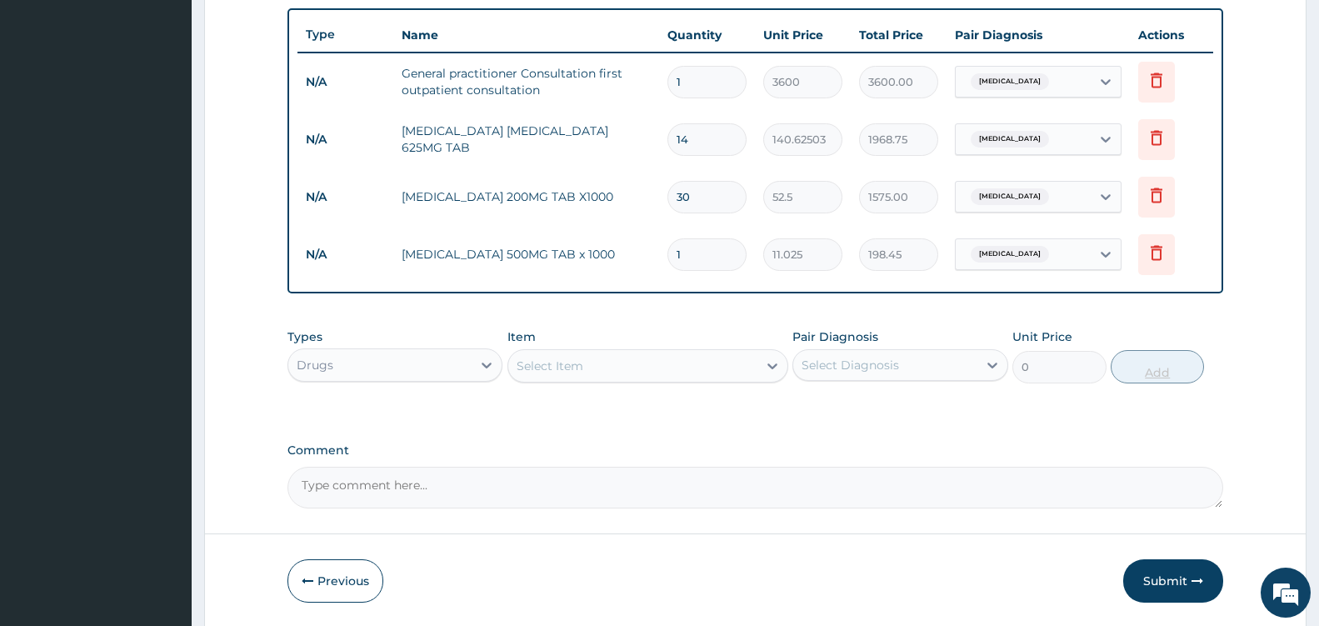
type input "18"
type input "198.45"
type input "18"
click at [1167, 584] on button "Submit" at bounding box center [1173, 580] width 100 height 43
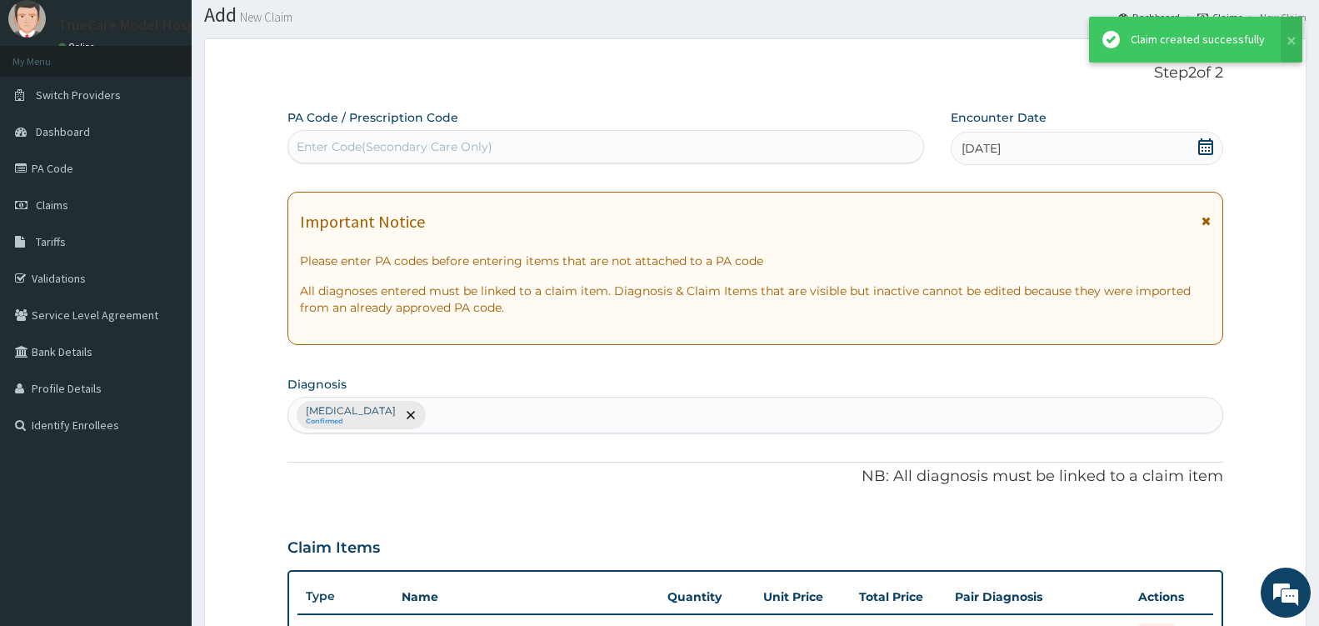
scroll to position [612, 0]
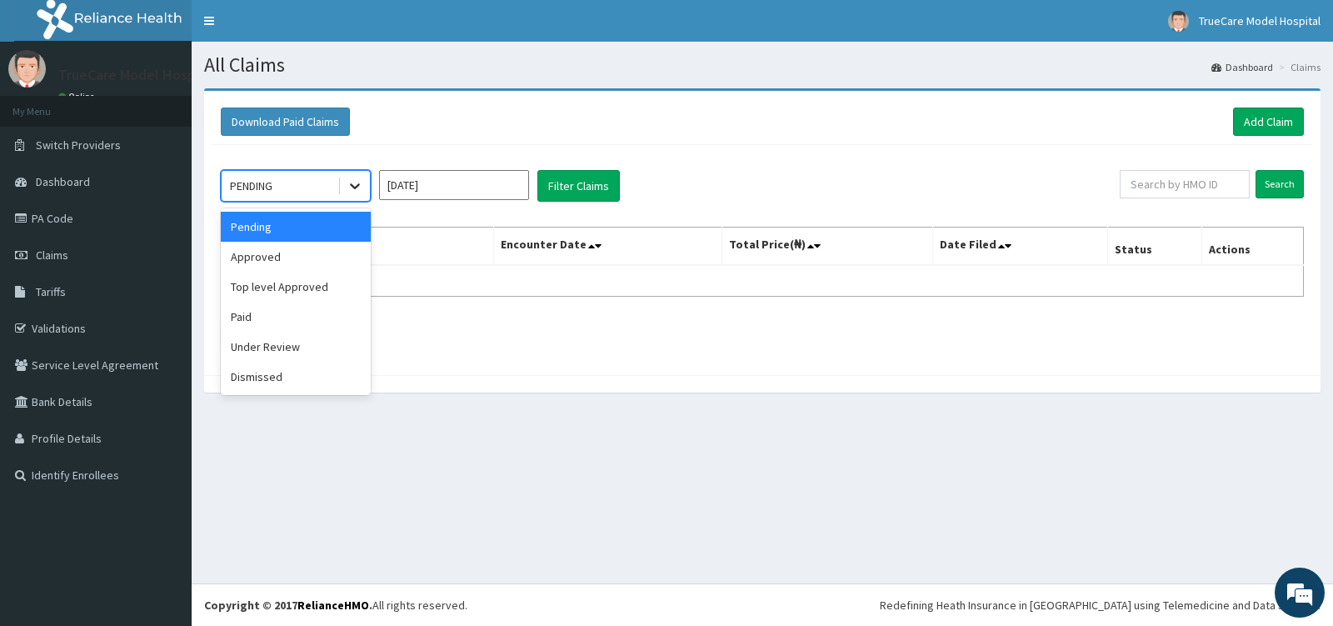
click at [365, 190] on div at bounding box center [355, 186] width 30 height 30
click at [328, 265] on div "Approved" at bounding box center [296, 257] width 150 height 30
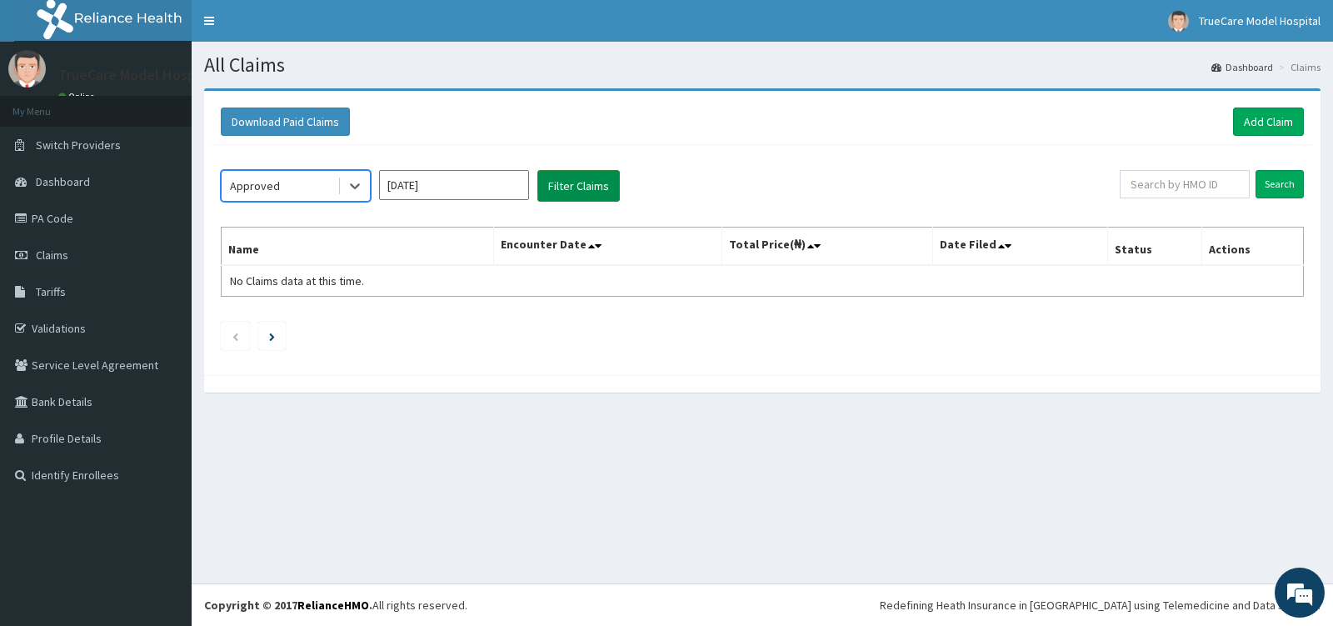
click at [575, 194] on button "Filter Claims" at bounding box center [579, 186] width 83 height 32
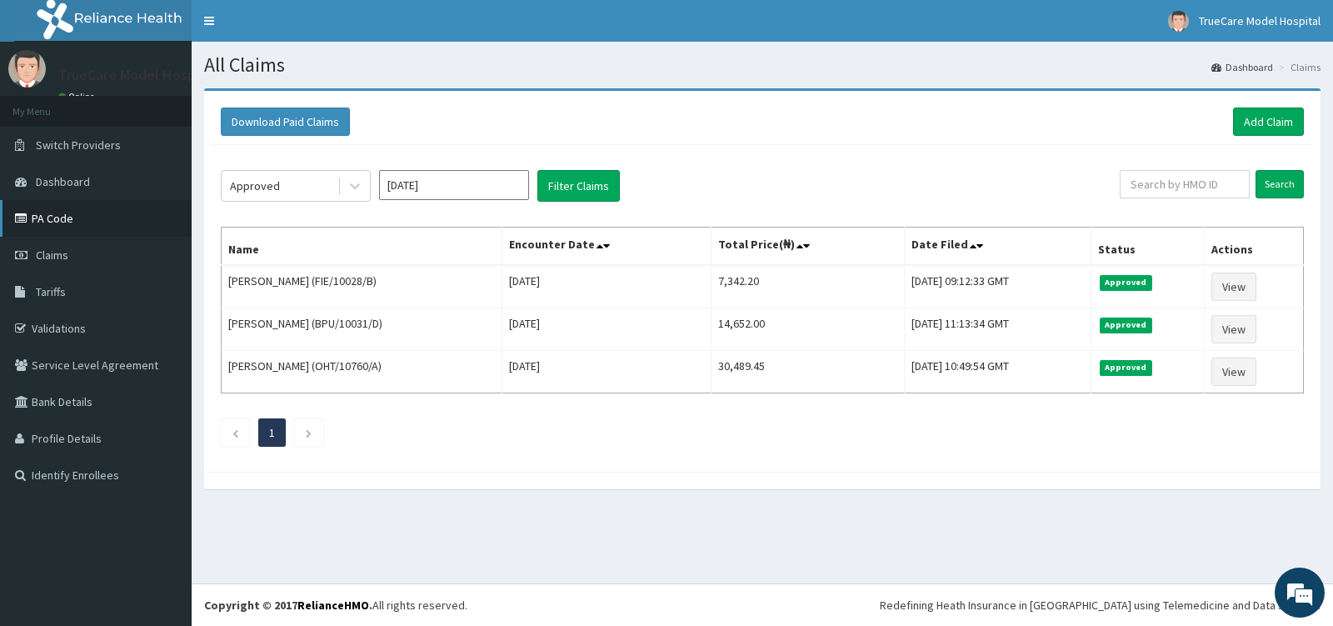
click at [43, 218] on link "PA Code" at bounding box center [96, 218] width 192 height 37
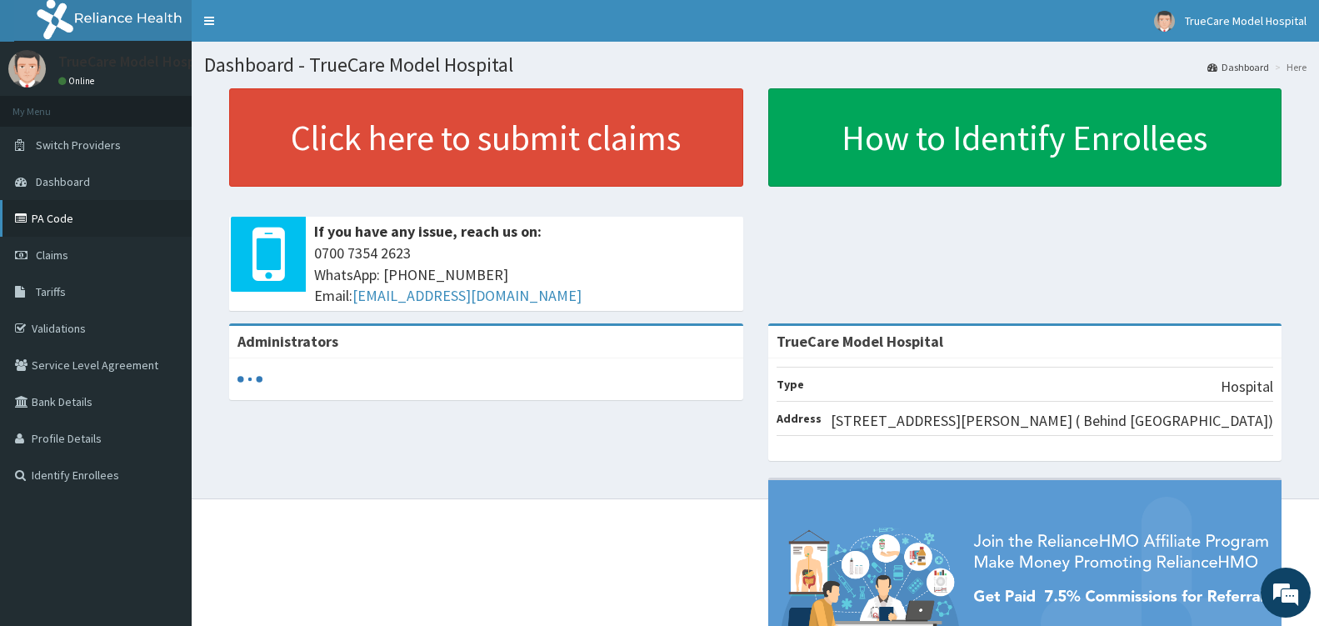
click at [65, 218] on link "PA Code" at bounding box center [96, 218] width 192 height 37
